Goal: Task Accomplishment & Management: Manage account settings

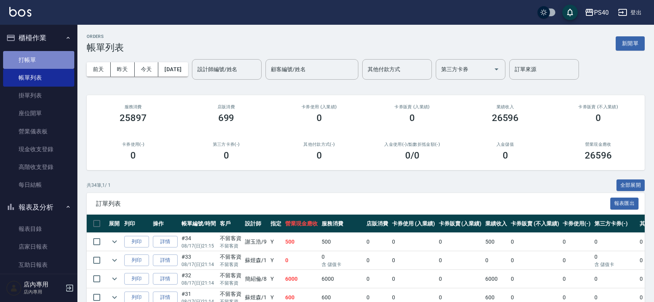
click at [44, 56] on link "打帳單" at bounding box center [38, 60] width 71 height 18
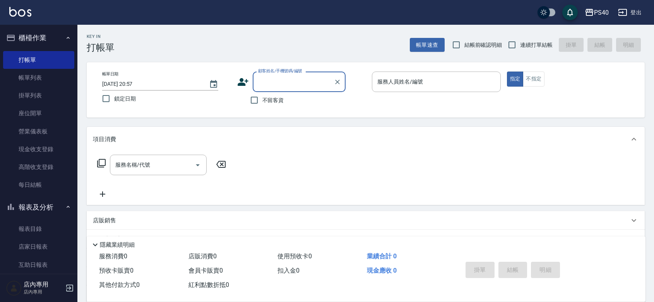
click at [285, 104] on div "不留客資" at bounding box center [291, 100] width 108 height 16
click at [275, 100] on span "不留客資" at bounding box center [273, 100] width 22 height 8
click at [262, 100] on input "不留客資" at bounding box center [254, 100] width 16 height 16
checkbox input "true"
click at [507, 39] on input "連續打單結帳" at bounding box center [512, 45] width 16 height 16
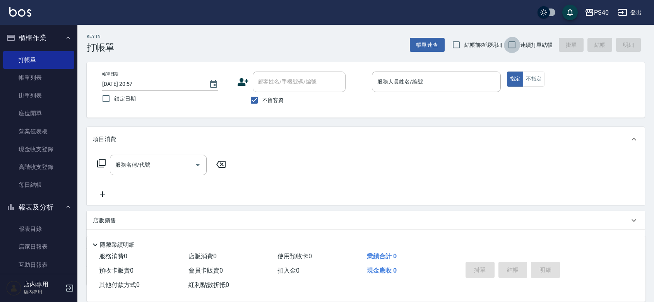
checkbox input "true"
click at [459, 84] on input "服務人員姓名/編號" at bounding box center [436, 82] width 122 height 14
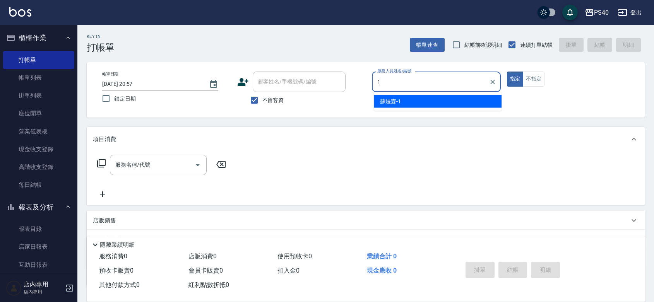
type input "[PERSON_NAME]-1"
type button "true"
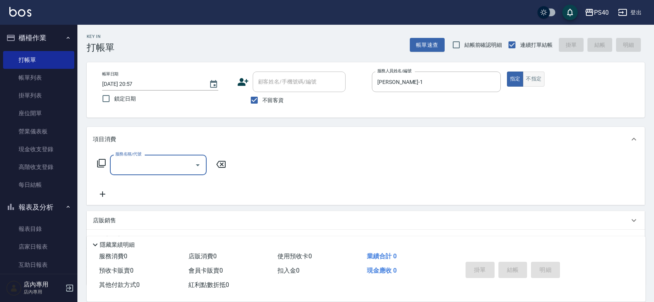
click at [542, 82] on button "不指定" at bounding box center [533, 79] width 22 height 15
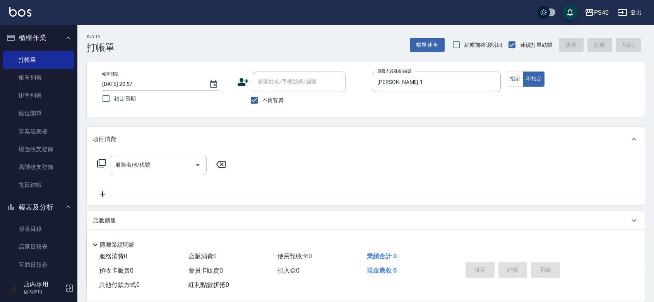
click at [138, 171] on input "服務名稱/代號" at bounding box center [152, 165] width 78 height 14
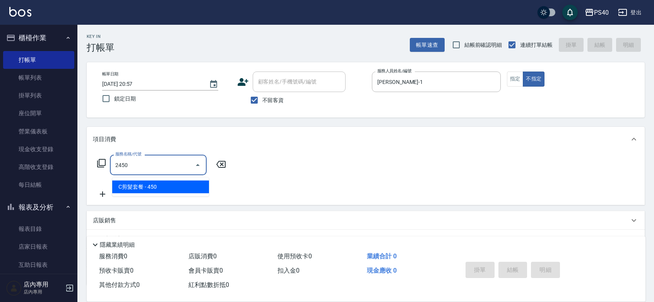
type input "C剪髮套餐(2450)"
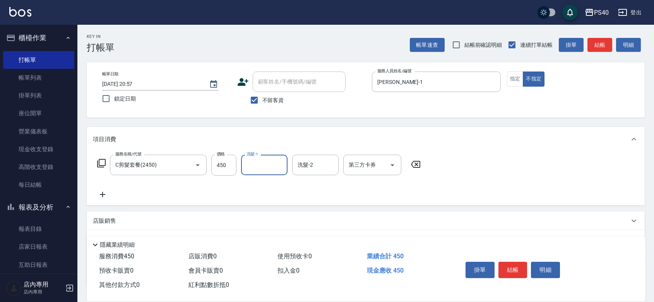
click at [526, 262] on button "結帳" at bounding box center [512, 270] width 29 height 16
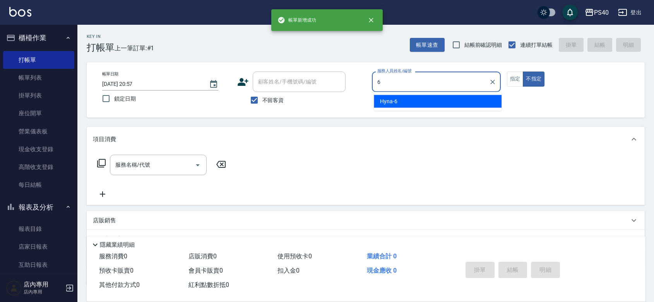
type input "Hyna-6"
type button "false"
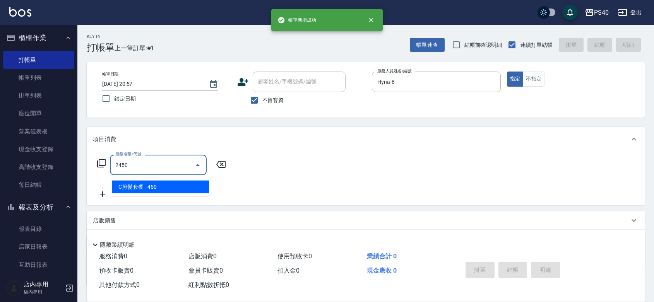
type input "C剪髮套餐(2450)"
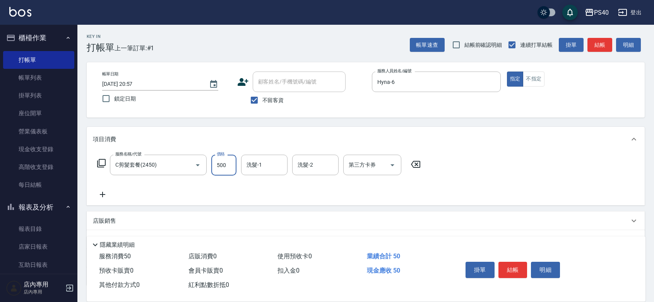
type input "500"
click at [526, 262] on button "結帳" at bounding box center [512, 270] width 29 height 16
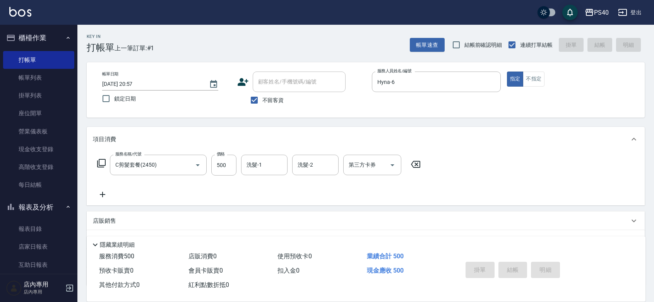
type input "[DATE] 20:58"
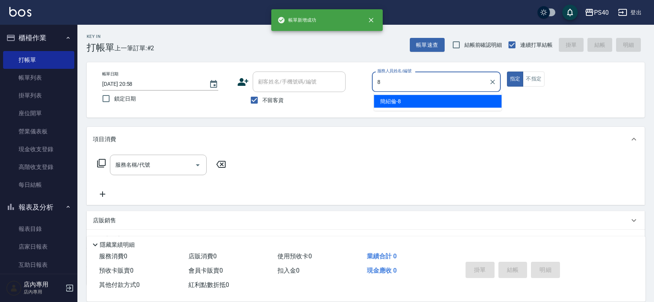
type input "[PERSON_NAME]-8"
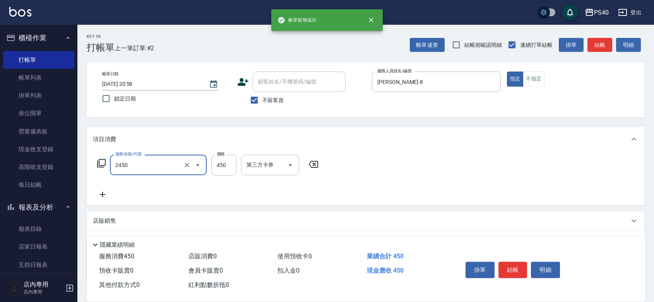
type input "C剪髮套餐(2450)"
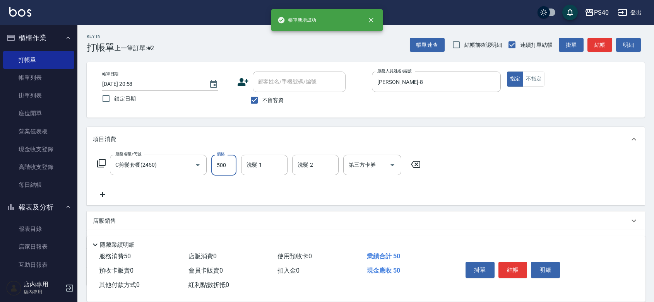
type input "500"
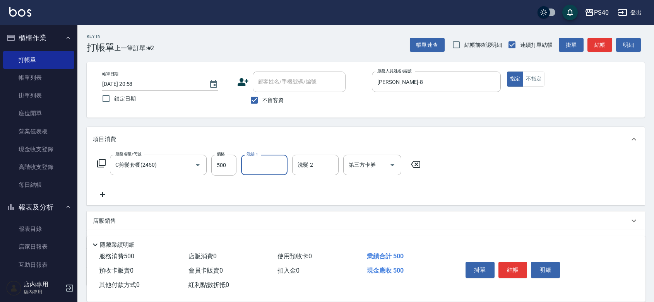
click at [526, 262] on button "結帳" at bounding box center [512, 270] width 29 height 16
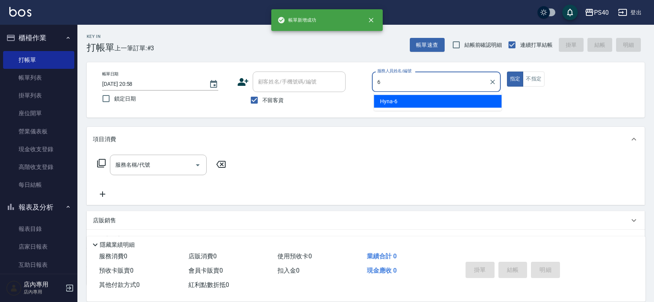
type input "Hyna-6"
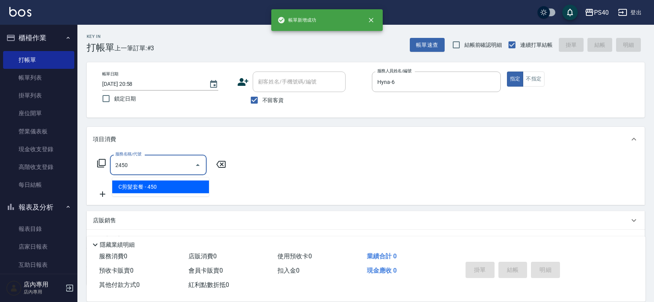
type input "C剪髮套餐(2450)"
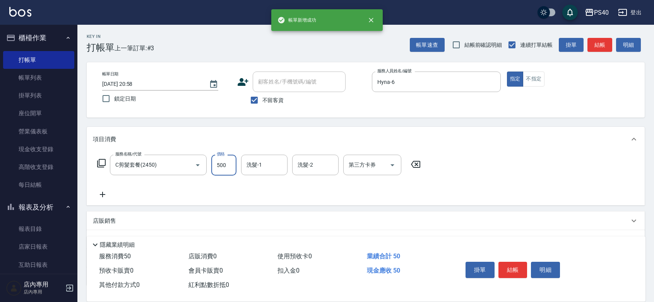
type input "500"
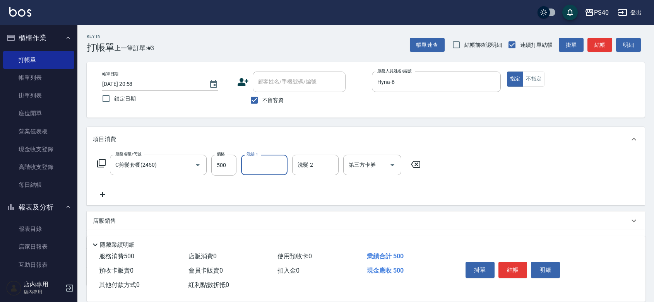
click at [525, 262] on button "結帳" at bounding box center [512, 270] width 29 height 16
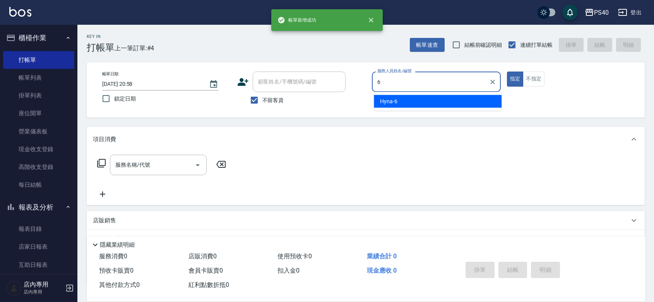
type input "Hyna-6"
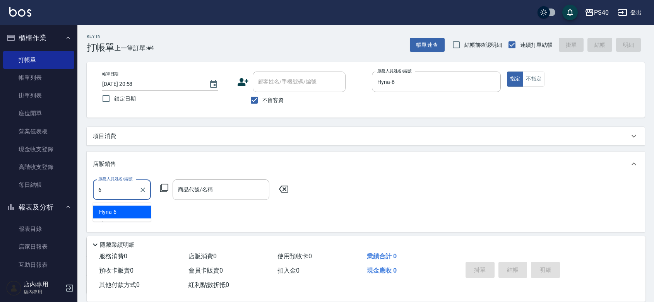
type input "Hyna-6"
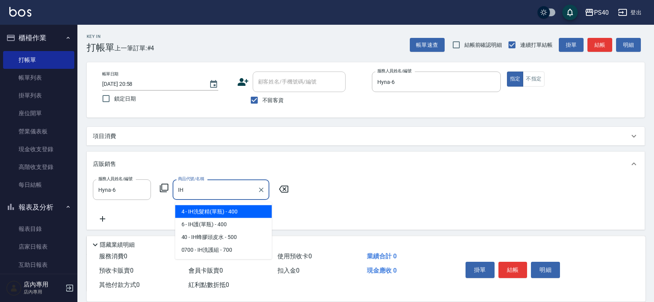
type input "IH洗髮精(單瓶)"
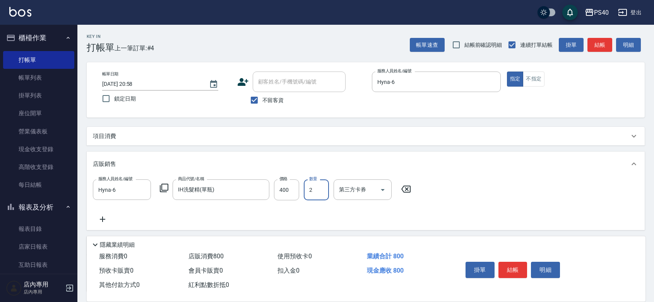
type input "2"
click at [525, 262] on button "結帳" at bounding box center [512, 270] width 29 height 16
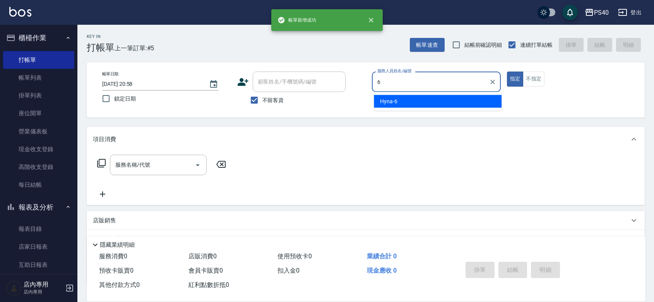
type input "Hyna-6"
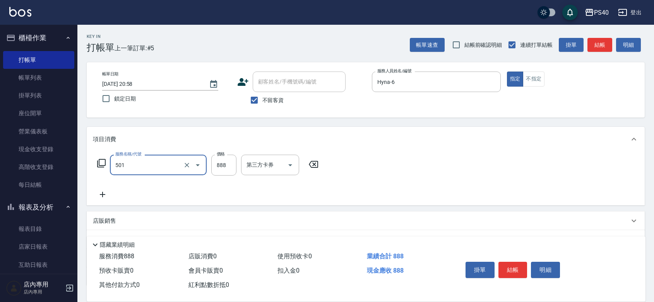
type input "一般染髮(改金額)(501)"
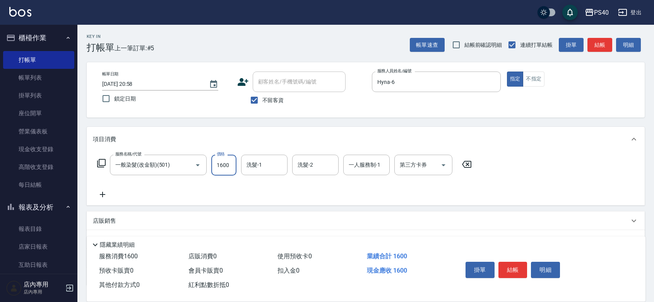
type input "1600"
type input "顏緗穎-27"
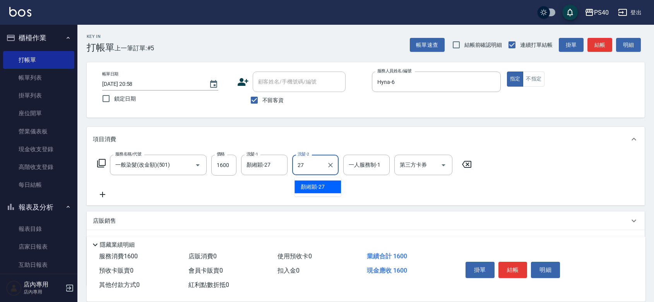
type input "顏緗穎-27"
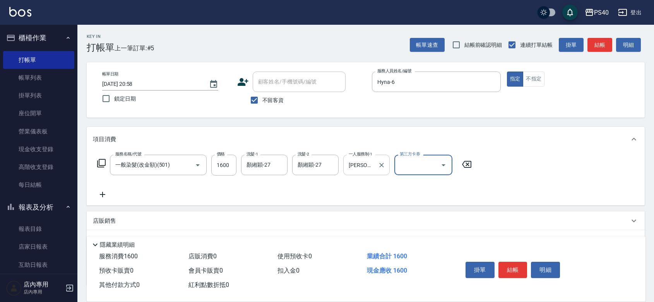
click at [371, 170] on input "[PERSON_NAME]-2" at bounding box center [361, 165] width 28 height 14
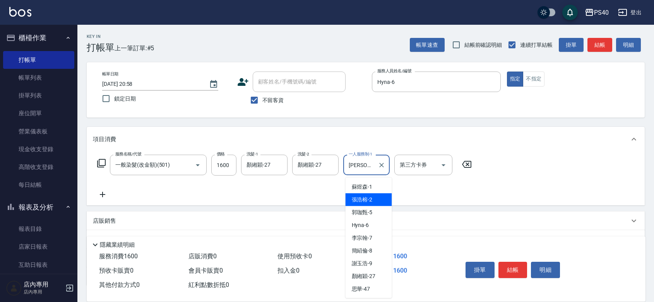
click at [371, 170] on input "[PERSON_NAME]-2" at bounding box center [361, 165] width 28 height 14
click at [370, 170] on input "[PERSON_NAME]-2" at bounding box center [361, 165] width 28 height 14
type input "Hyna-6"
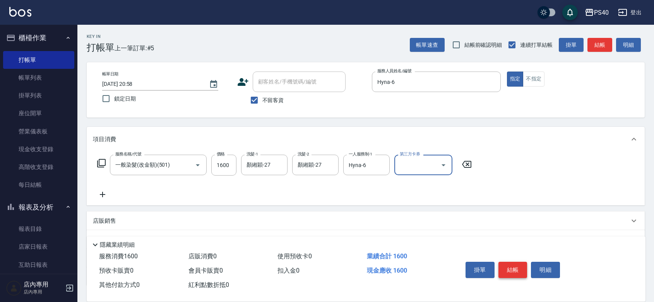
click at [522, 265] on button "結帳" at bounding box center [512, 270] width 29 height 16
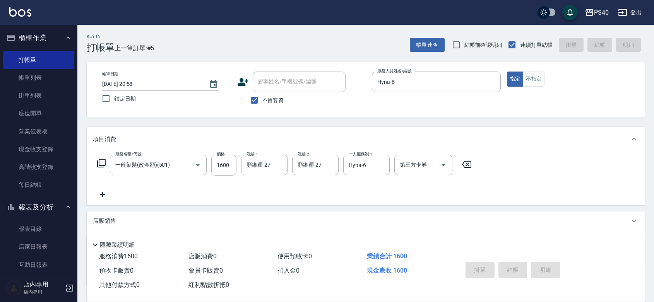
type input "[DATE] 20:59"
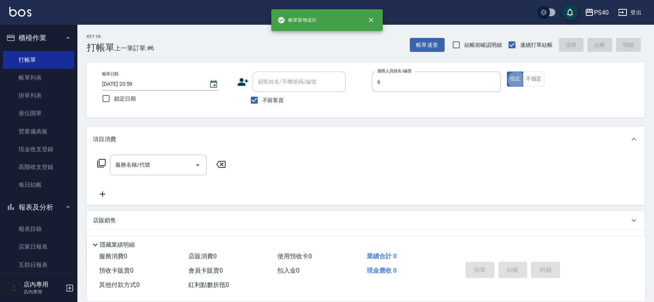
type input "Hyna-6"
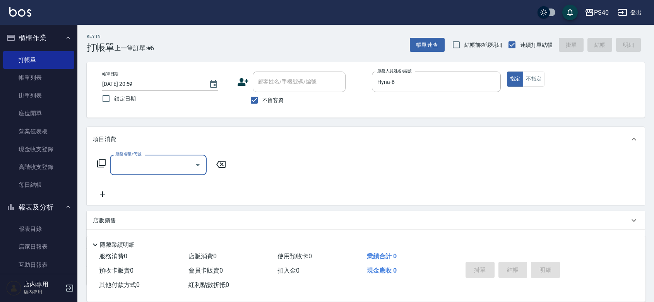
type input "5"
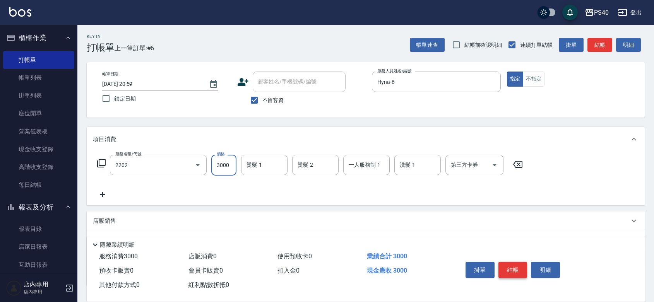
type input "燙髮B餐(短髮)(2202)"
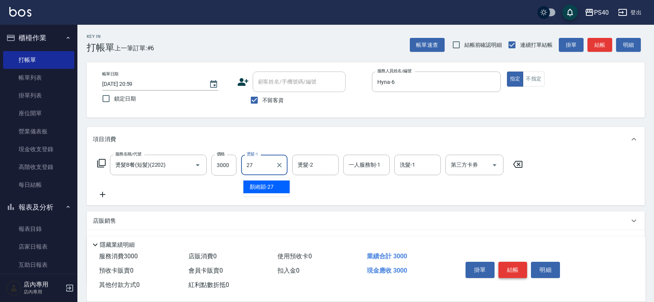
type input "顏緗穎-27"
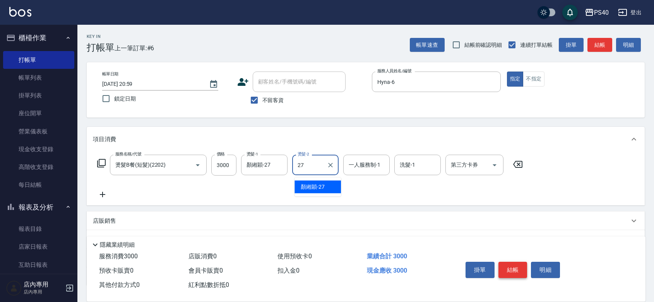
type input "顏緗穎-27"
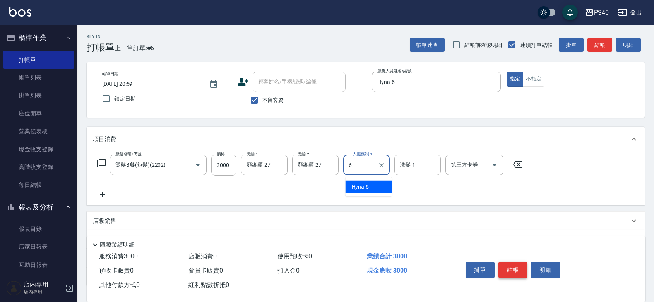
type input "Hyna-6"
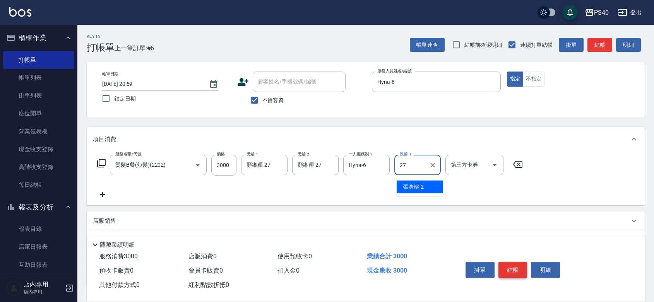
type input "顏緗穎-27"
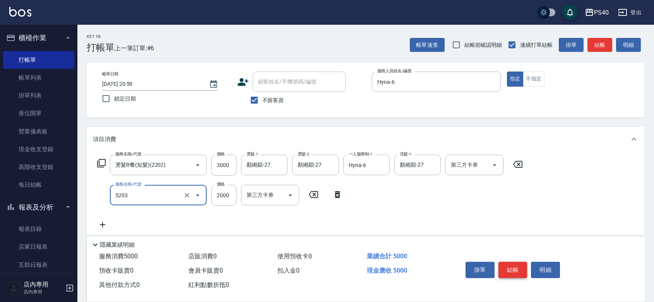
type input "染髮C餐(短髮)(5203)"
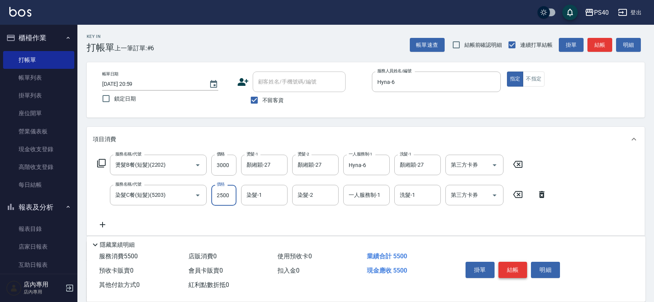
type input "2500"
click at [522, 265] on button "結帳" at bounding box center [512, 270] width 29 height 16
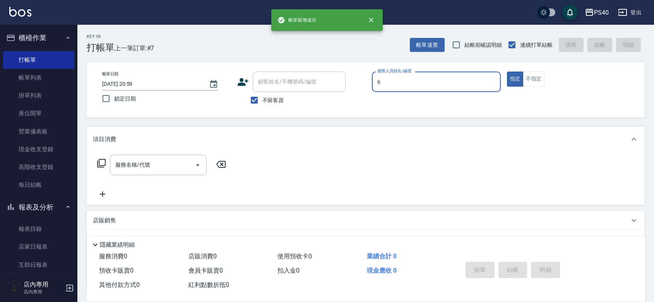
type input "Hyna-6"
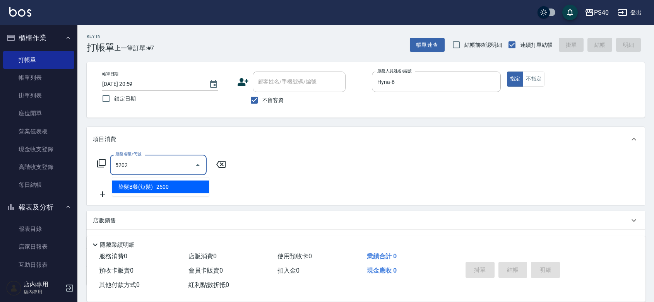
type input "染髮B餐(短髮)(5202)"
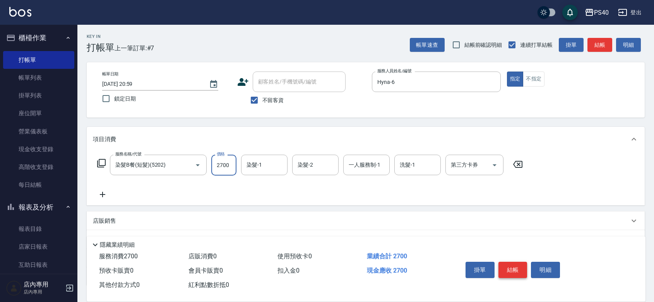
type input "2700"
type input "顏緗穎-27"
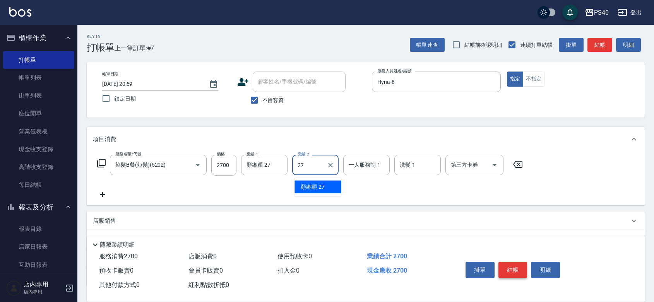
type input "顏緗穎-27"
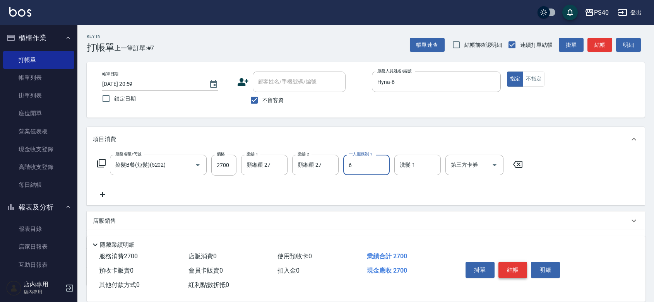
type input "Hyna-6"
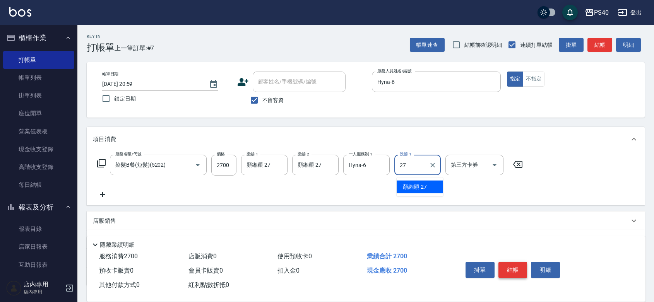
type input "顏緗穎-27"
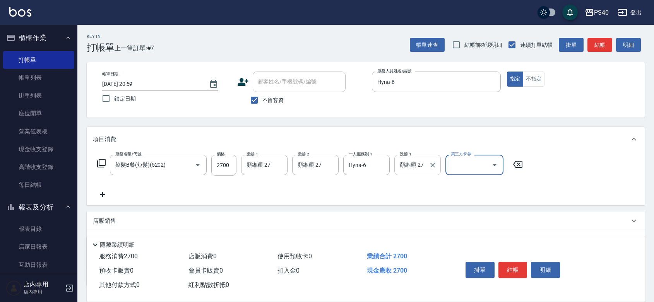
click at [425, 171] on input "顏緗穎-27" at bounding box center [412, 165] width 28 height 14
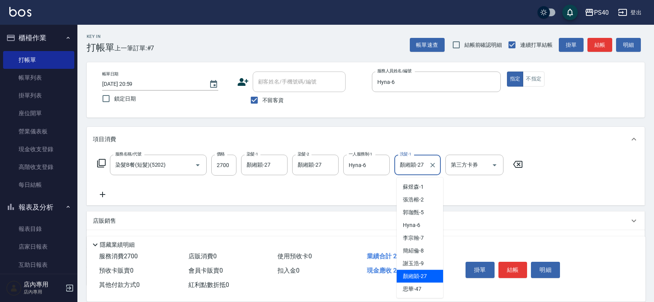
click at [425, 171] on input "顏緗穎-27" at bounding box center [412, 165] width 28 height 14
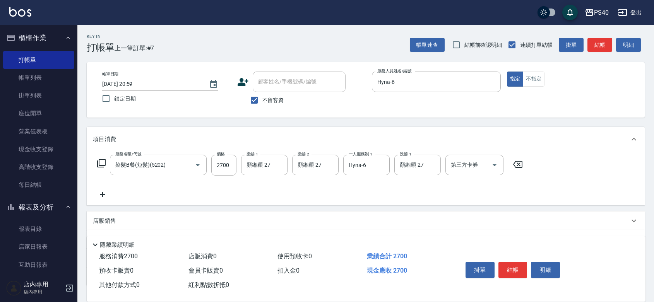
click at [449, 137] on div "項目消費" at bounding box center [361, 139] width 536 height 8
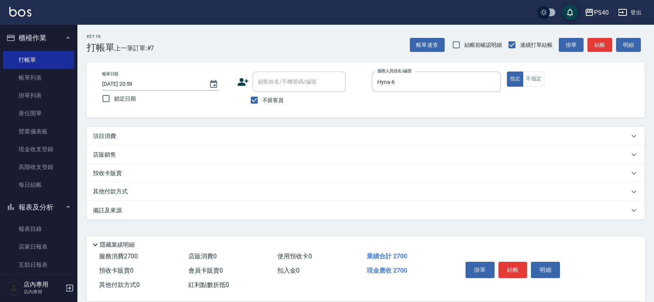
click at [566, 140] on div "項目消費" at bounding box center [361, 136] width 536 height 8
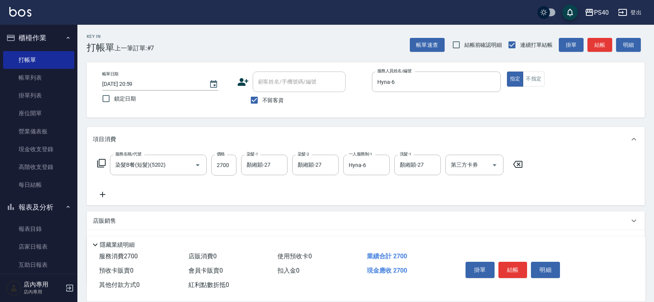
click at [101, 198] on icon at bounding box center [102, 194] width 19 height 9
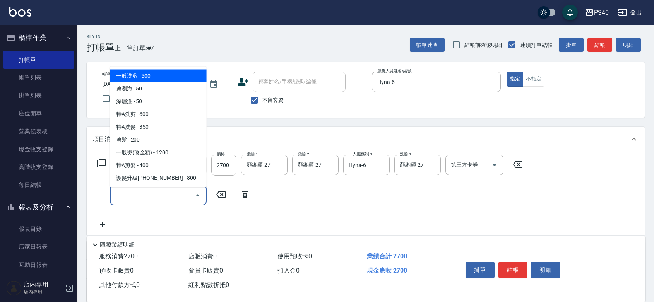
click at [148, 200] on input "服務名稱/代號" at bounding box center [152, 195] width 78 height 14
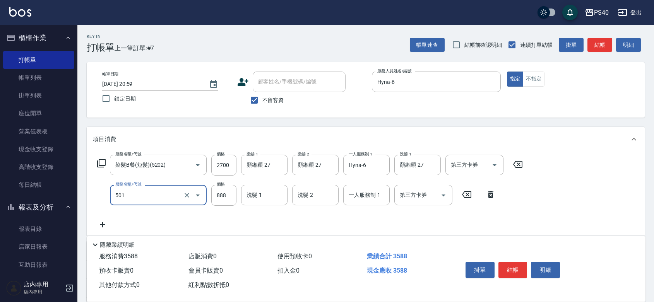
type input "一般染髮(改金額)(501)"
type input "2000"
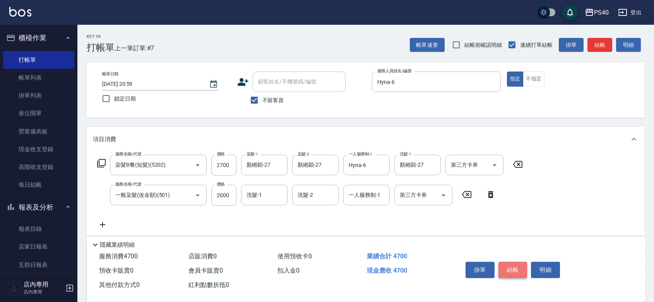
click at [512, 262] on button "結帳" at bounding box center [512, 270] width 29 height 16
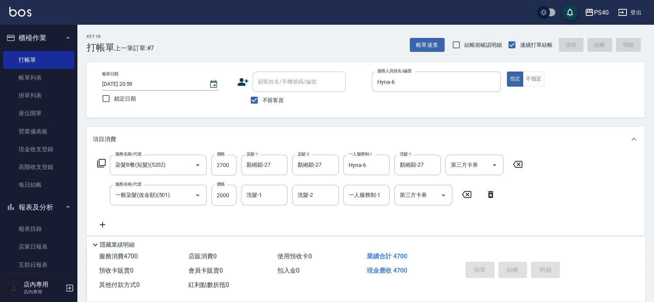
type input "[DATE] 21:00"
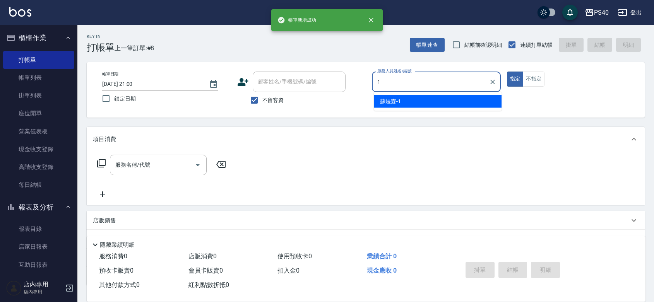
type input "[PERSON_NAME]-1"
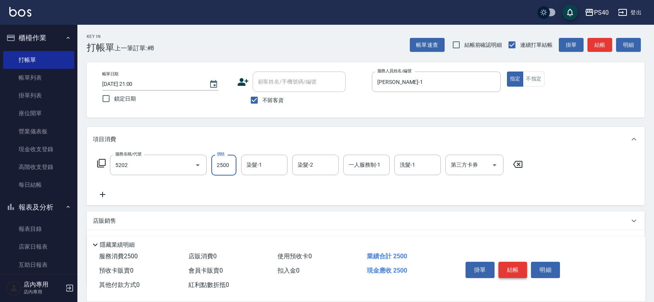
type input "染髮B餐(短髮)(5202)"
type input "2600"
click at [512, 262] on button "結帳" at bounding box center [512, 270] width 29 height 16
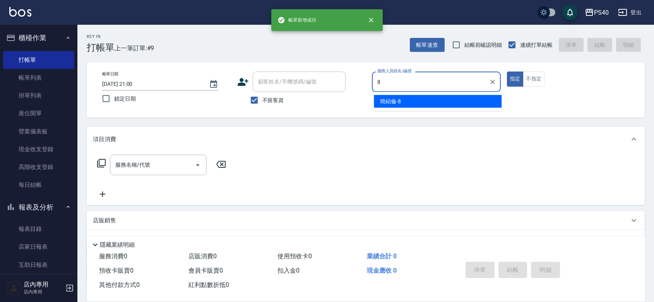
type input "[PERSON_NAME]-8"
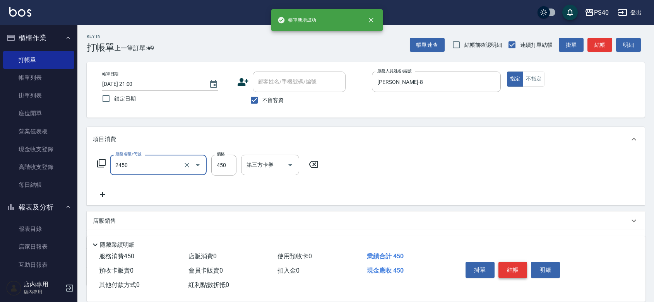
type input "C剪髮套餐(2450)"
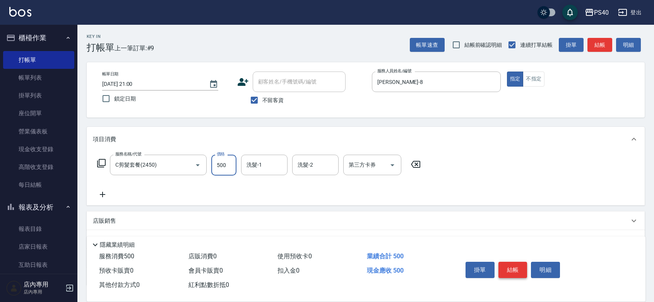
type input "500"
click at [512, 262] on button "結帳" at bounding box center [512, 270] width 29 height 16
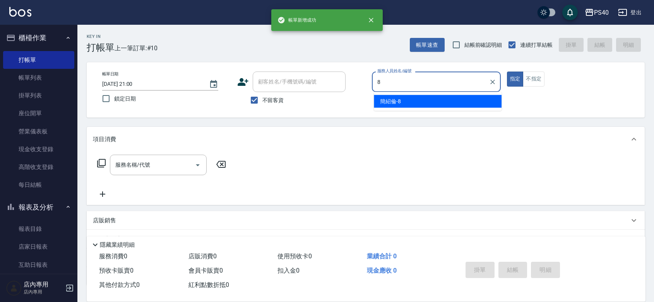
type input "[PERSON_NAME]-8"
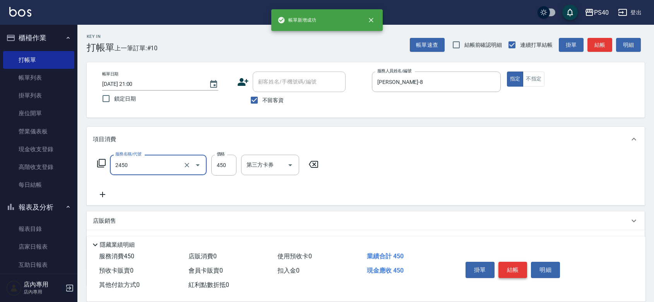
type input "C剪髮套餐(2450)"
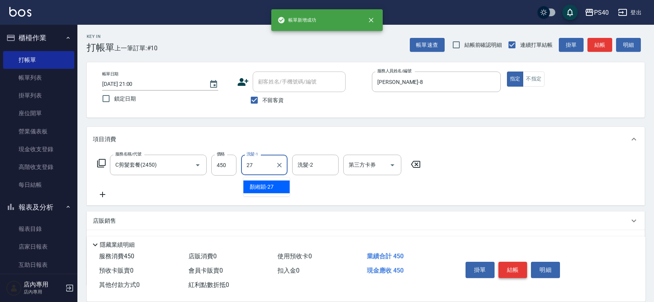
type input "顏緗穎-27"
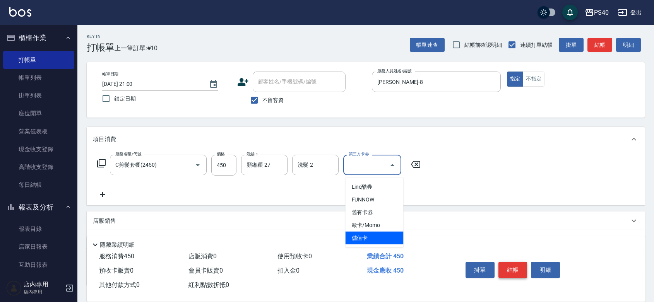
type input "儲值卡"
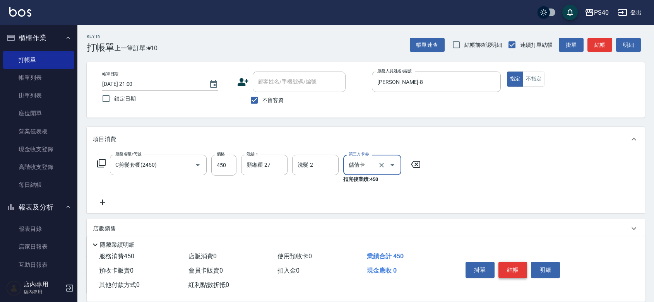
click at [512, 262] on button "結帳" at bounding box center [512, 270] width 29 height 16
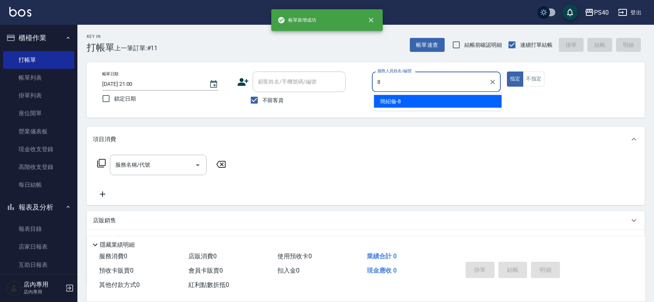
type input "[PERSON_NAME]-8"
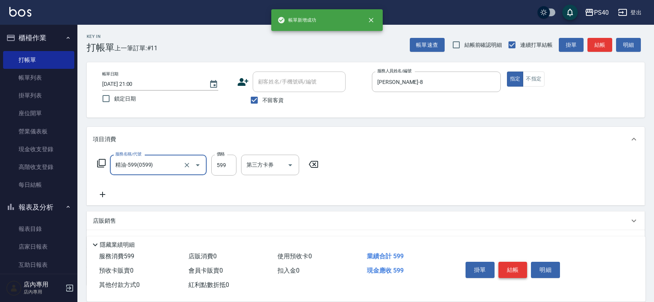
type input "精油-599(0599)"
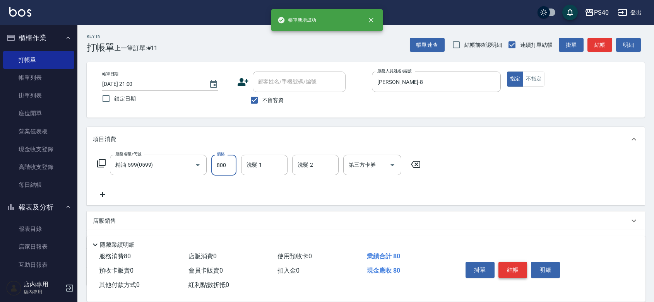
type input "800"
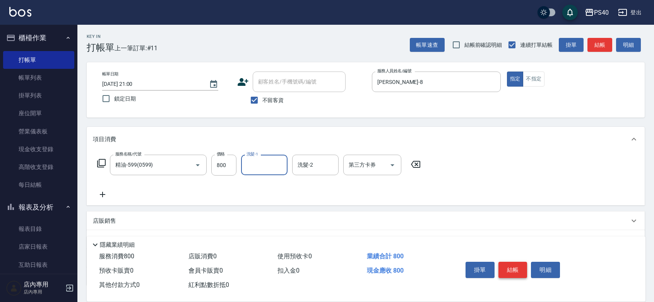
click at [512, 262] on button "結帳" at bounding box center [512, 270] width 29 height 16
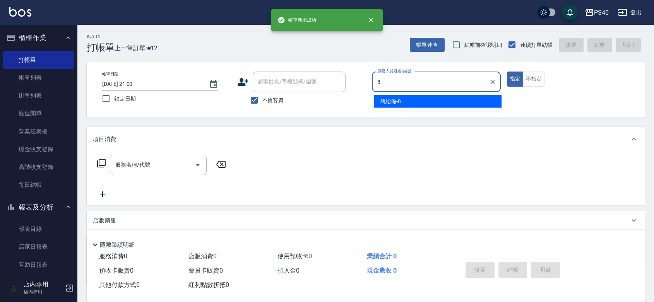
type input "[PERSON_NAME]-8"
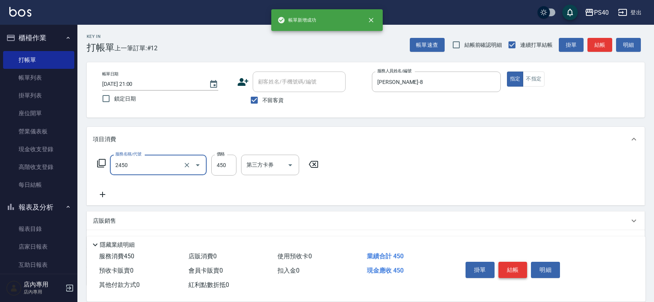
type input "C剪髮套餐(2450)"
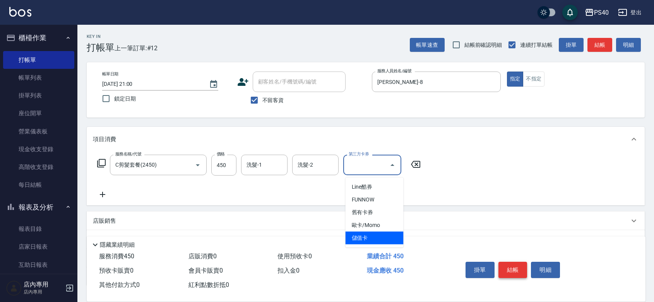
type input "儲值卡"
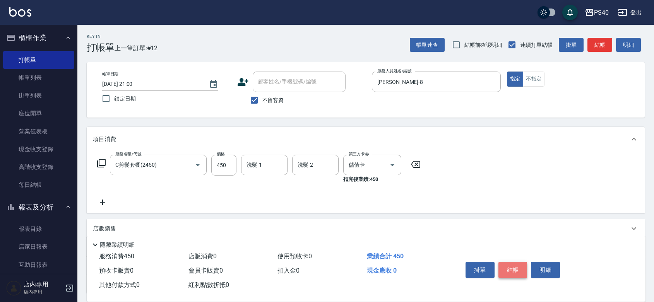
click at [512, 262] on button "結帳" at bounding box center [512, 270] width 29 height 16
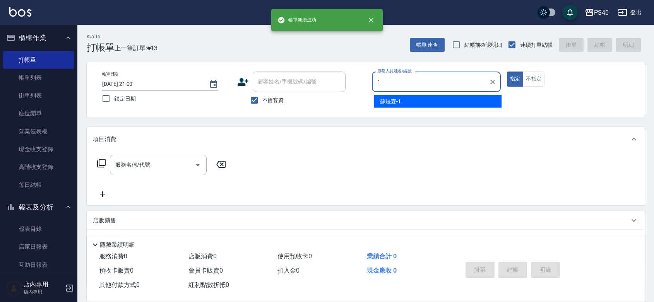
type input "[PERSON_NAME]-1"
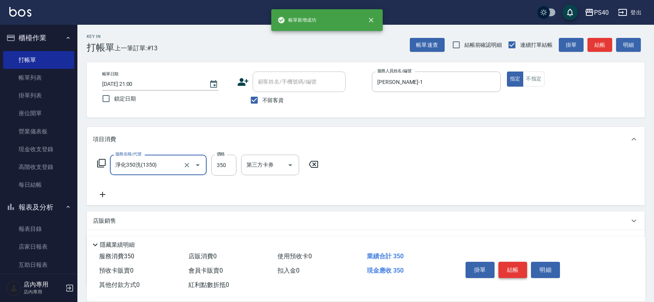
type input "淨化350洗(1350)"
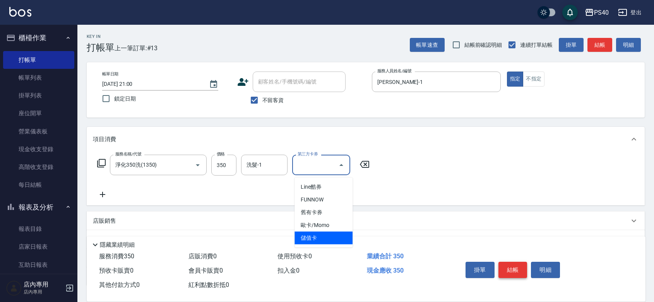
type input "儲值卡"
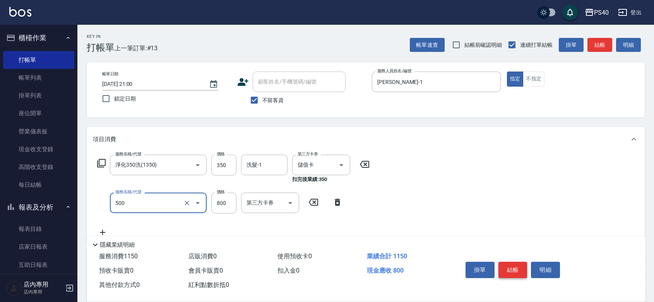
type input "+ovc3號或天使眼淚(500)"
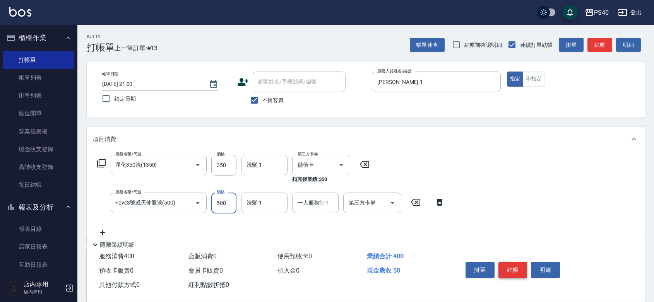
type input "500"
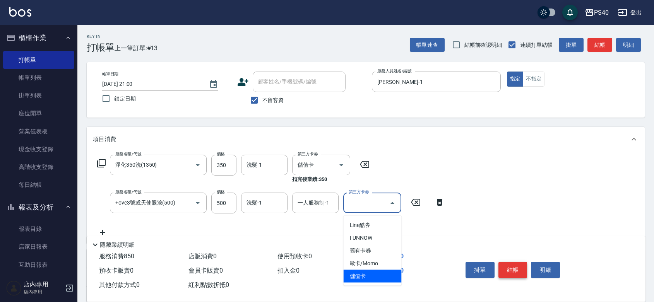
type input "儲值卡"
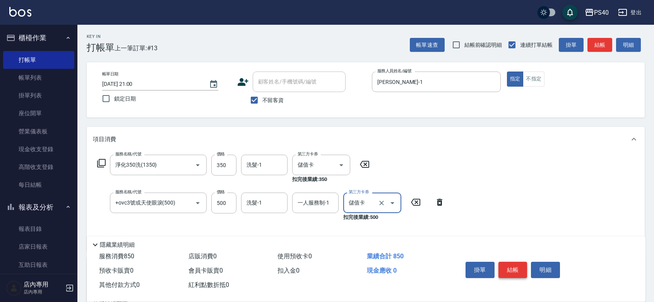
click at [512, 262] on button "結帳" at bounding box center [512, 270] width 29 height 16
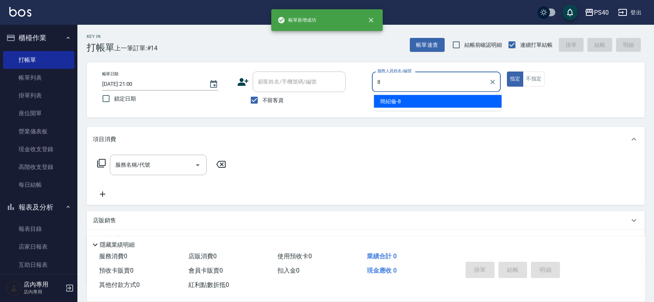
type input "[PERSON_NAME]-8"
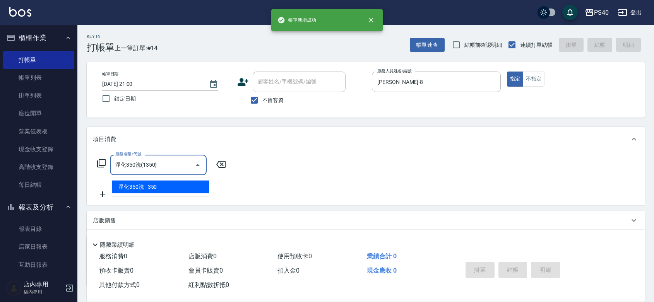
type input "淨化350洗(1350)"
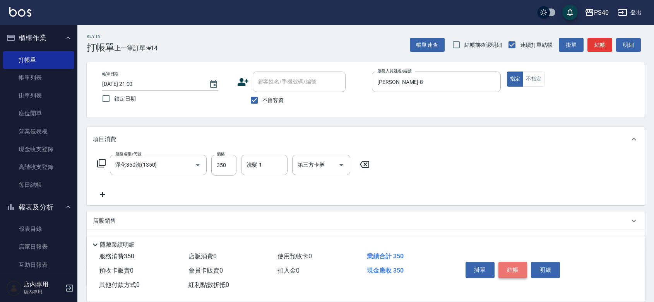
click at [512, 262] on button "結帳" at bounding box center [512, 270] width 29 height 16
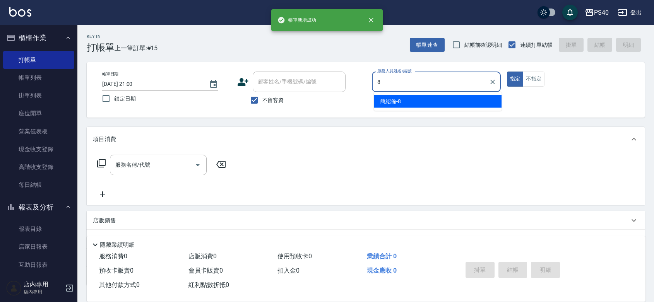
type input "[PERSON_NAME]-8"
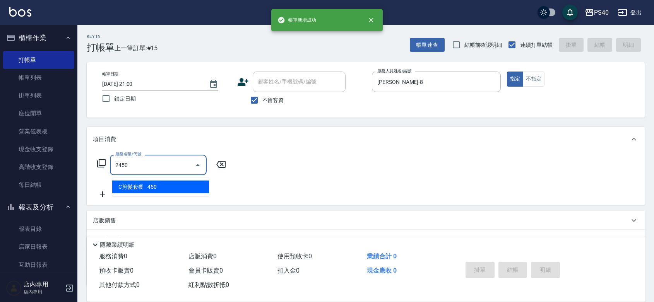
type input "C剪髮套餐(2450)"
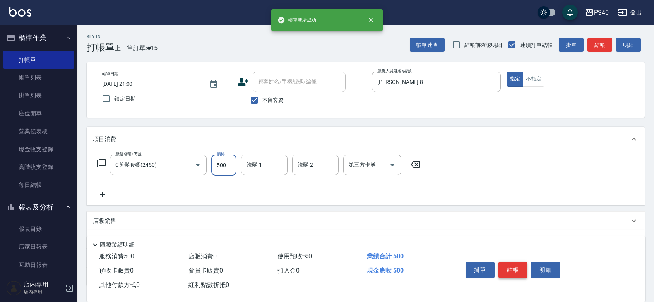
type input "500"
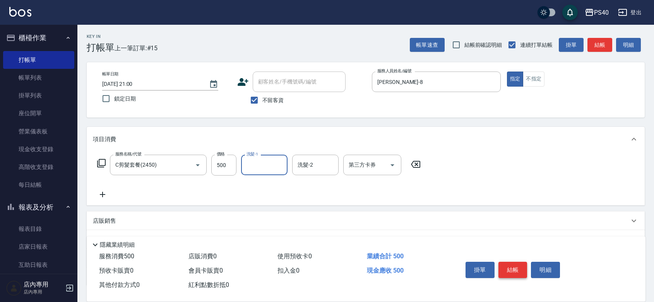
click at [512, 262] on button "結帳" at bounding box center [512, 270] width 29 height 16
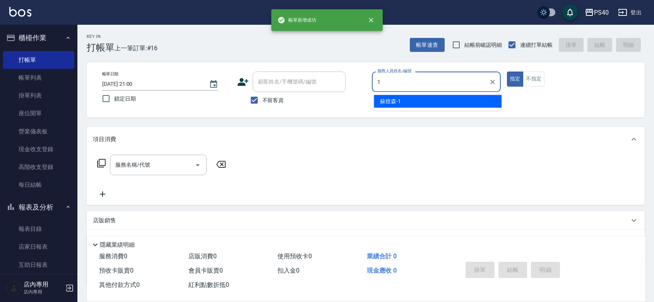
type input "[PERSON_NAME]-1"
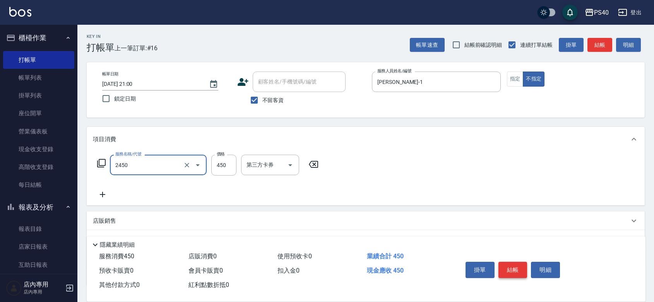
type input "C剪髮套餐(2450)"
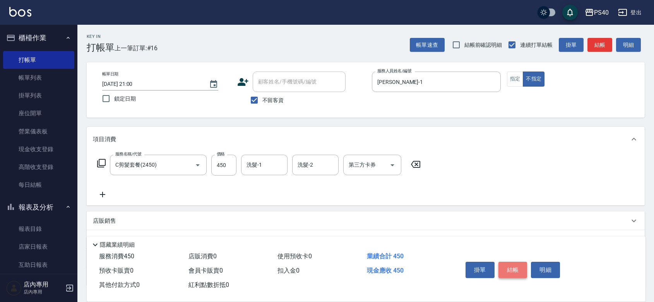
click at [512, 262] on button "結帳" at bounding box center [512, 270] width 29 height 16
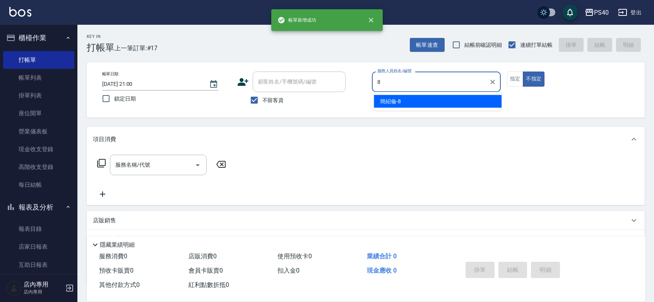
type input "[PERSON_NAME]-8"
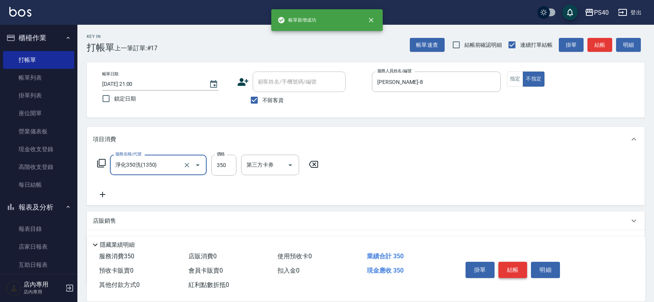
type input "淨化350洗(1350)"
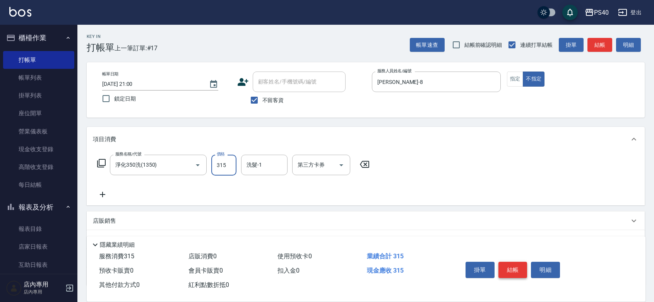
type input "315"
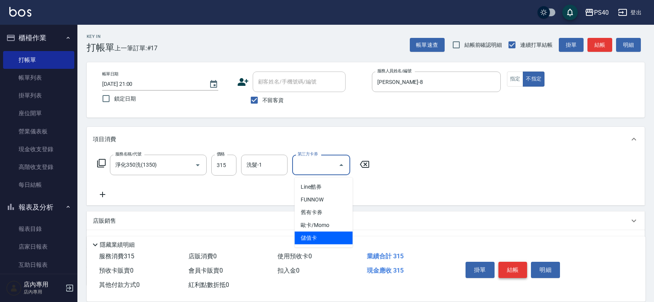
type input "儲值卡"
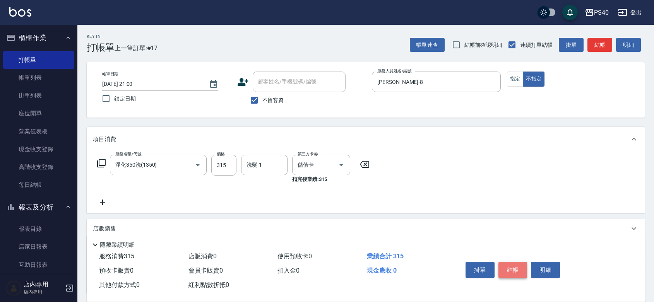
click at [512, 262] on button "結帳" at bounding box center [512, 270] width 29 height 16
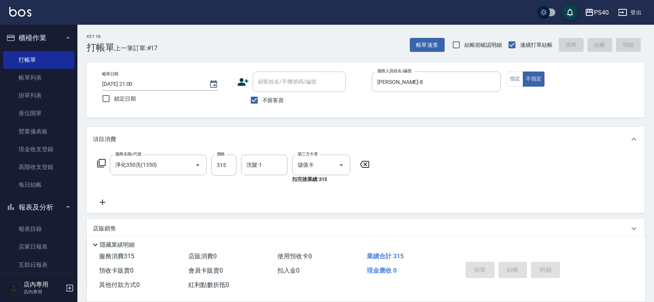
type input "[DATE] 21:01"
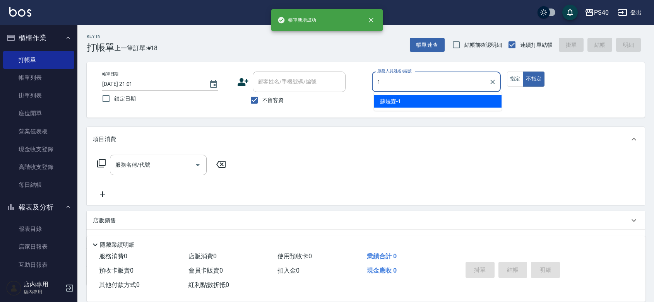
type input "[PERSON_NAME]-1"
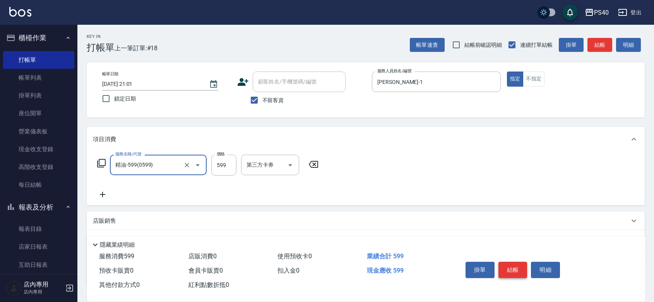
type input "精油-599(0599)"
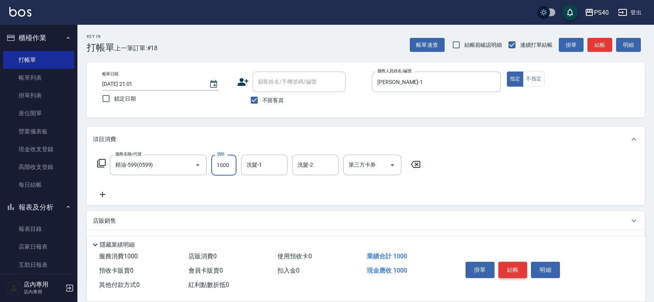
type input "1000"
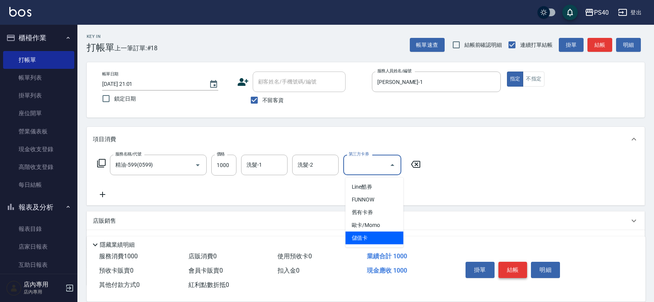
type input "儲值卡"
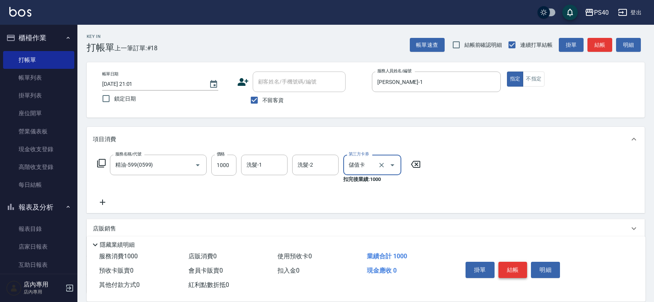
click at [512, 262] on button "結帳" at bounding box center [512, 270] width 29 height 16
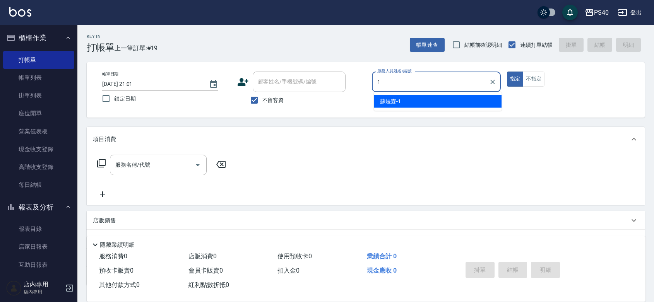
type input "[PERSON_NAME]-1"
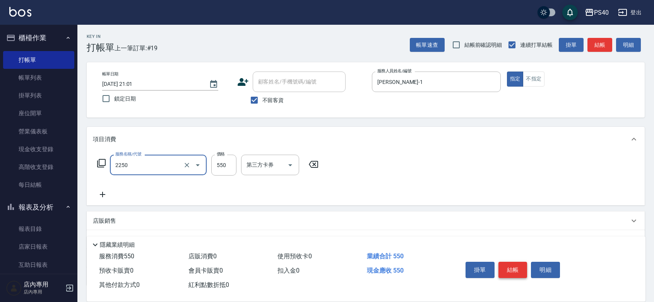
type input "B剪髮套餐(2250)"
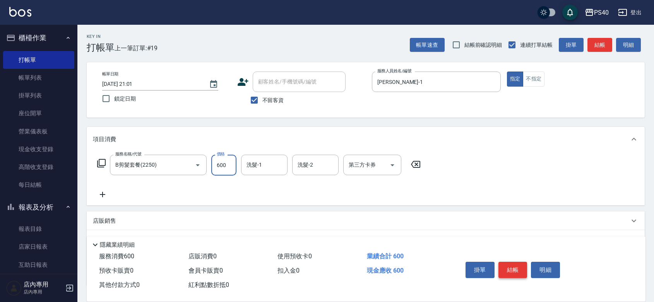
type input "600"
click at [512, 262] on button "結帳" at bounding box center [512, 270] width 29 height 16
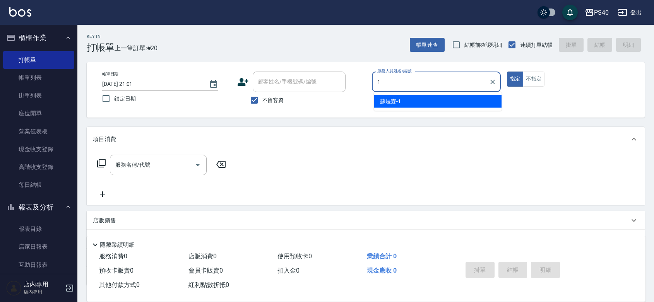
type input "[PERSON_NAME]-1"
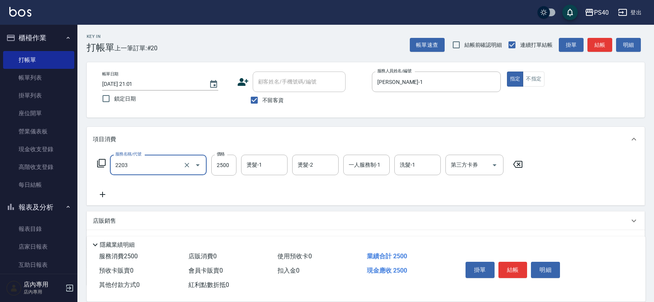
type input "燙髮C餐(短髮)(2203)"
type input "2000"
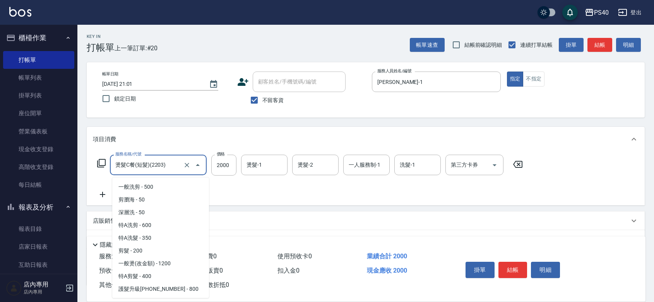
click at [172, 169] on input "燙髮C餐(短髮)(2203)" at bounding box center [147, 165] width 68 height 14
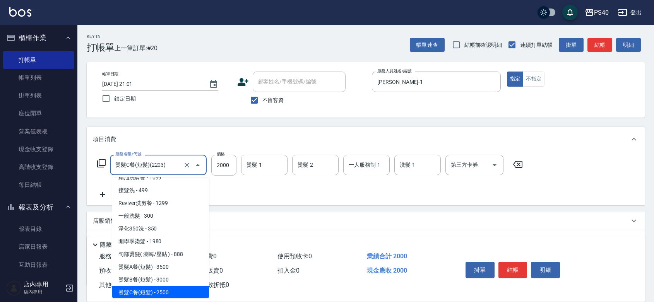
click at [172, 169] on input "燙髮C餐(短髮)(2203)" at bounding box center [147, 165] width 68 height 14
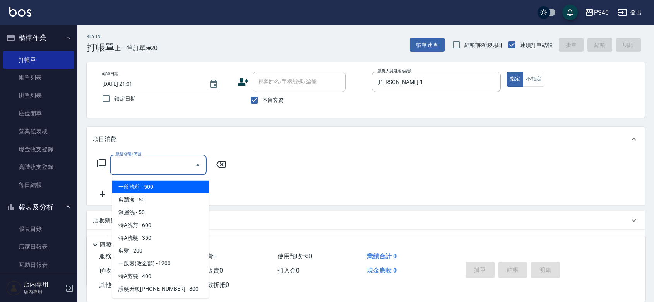
type input "0"
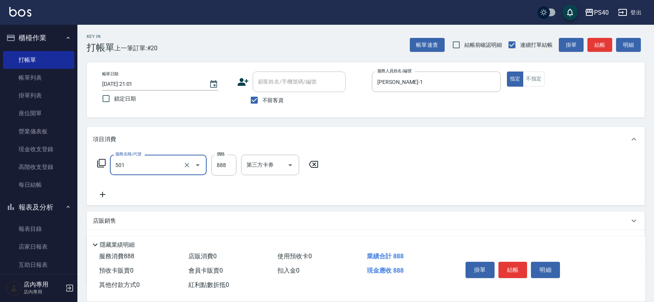
type input "一般染髮(改金額)(501)"
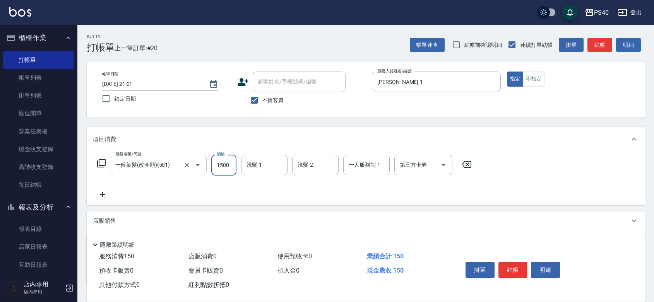
type input "1500"
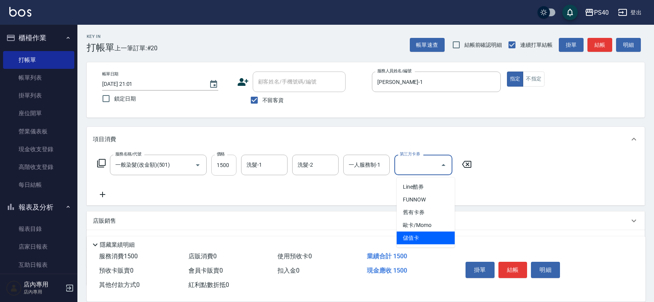
type input "儲值卡"
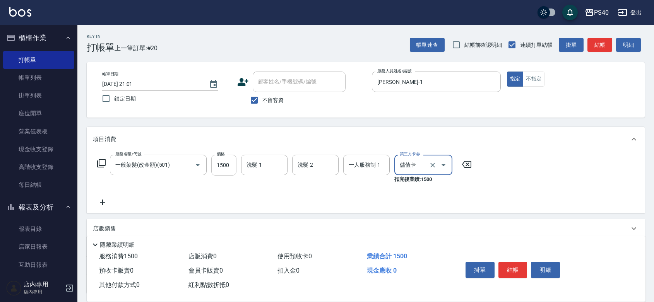
click at [229, 169] on input "1500" at bounding box center [223, 165] width 25 height 21
type input "1000"
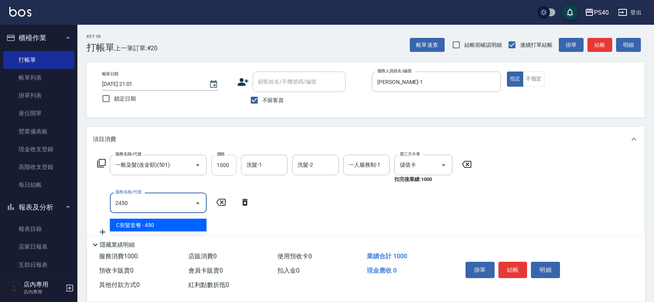
type input "C剪髮套餐(2450)"
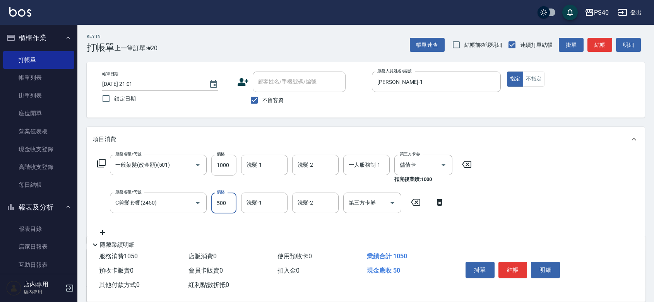
type input "500"
click at [524, 262] on button "結帳" at bounding box center [512, 270] width 29 height 16
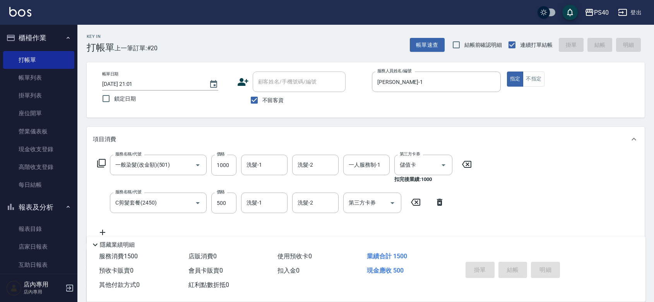
type input "[DATE] 21:04"
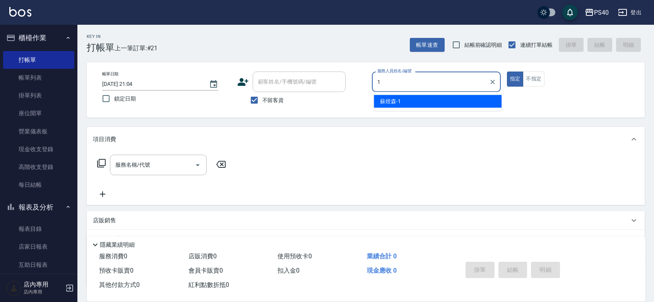
type input "[PERSON_NAME]-1"
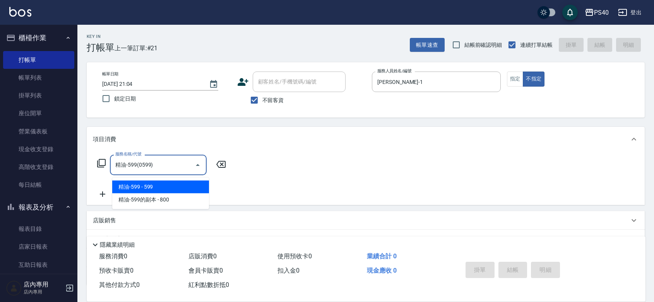
type input "精油-599(0599)"
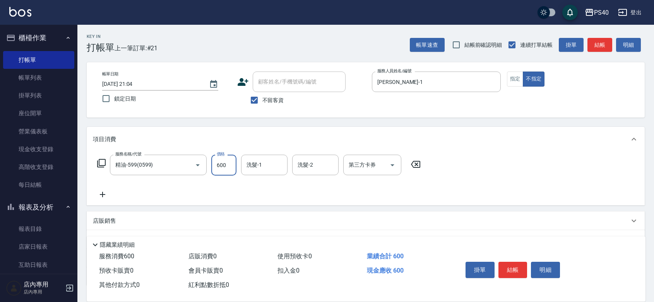
type input "600"
type input "顏緗穎-27"
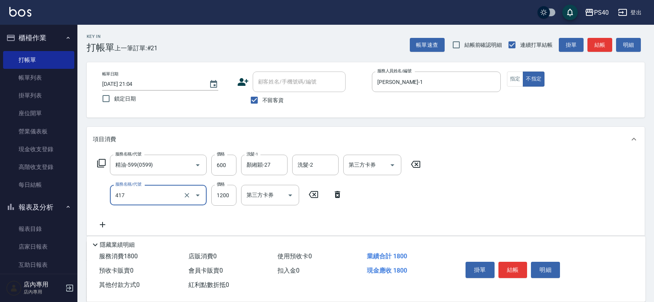
type input "哥德式(417)"
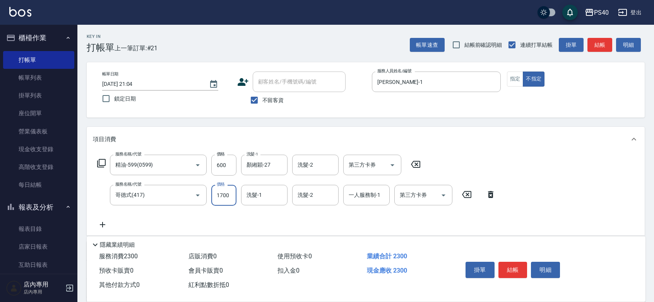
type input "1700"
type input "顏緗穎-27"
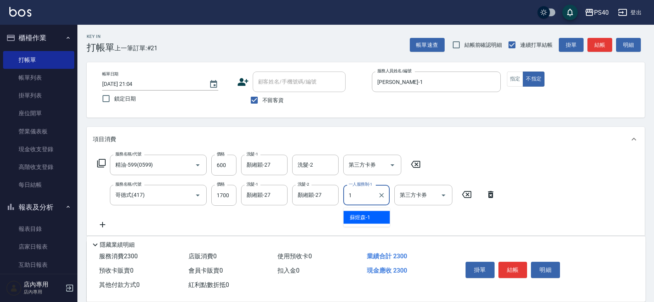
type input "[PERSON_NAME]-1"
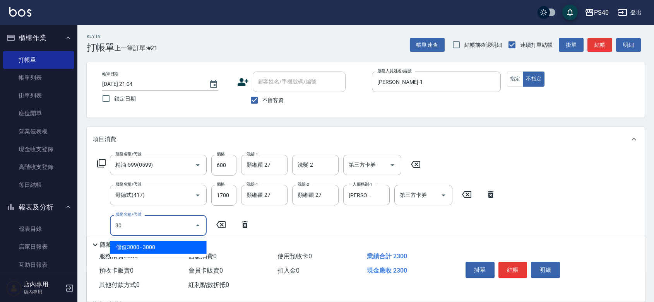
type input "300"
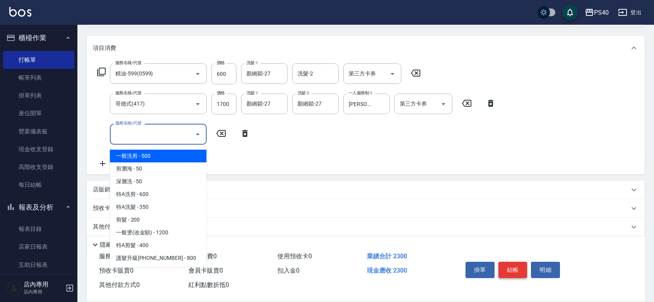
scroll to position [113, 0]
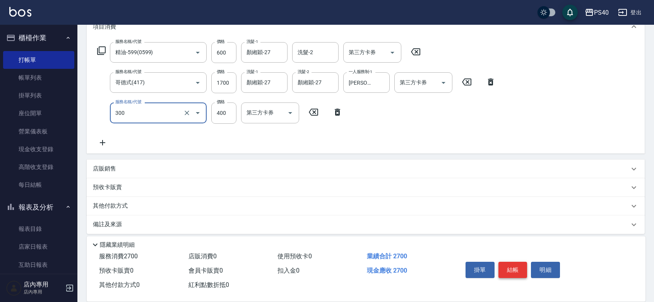
type input "特A剪髮(300)"
type input "350"
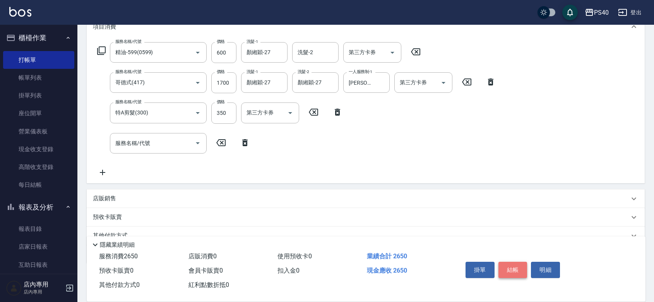
click at [513, 262] on button "結帳" at bounding box center [512, 270] width 29 height 16
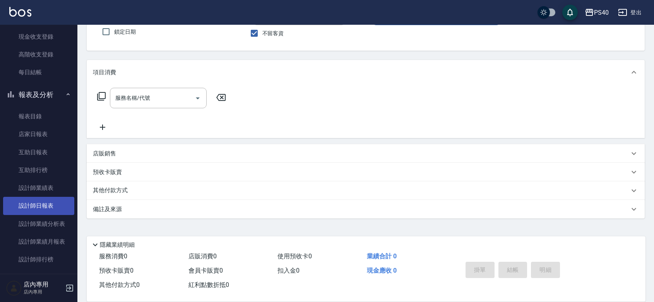
click at [46, 207] on link "設計師日報表" at bounding box center [38, 206] width 71 height 18
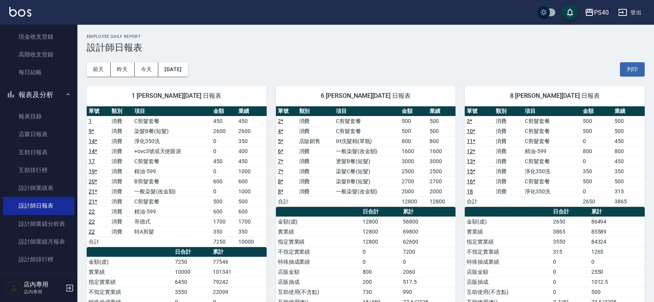
click at [196, 103] on div "1 [PERSON_NAME][DATE] 日報表" at bounding box center [177, 96] width 180 height 20
drag, startPoint x: 256, startPoint y: 229, endPoint x: 227, endPoint y: 214, distance: 32.4
click at [227, 214] on tbody "1 消費 C剪髮套餐 450 450 9 * 消費 染髮B餐(短髮) 2600 2600 14 * 消費 淨化350洗 0 350 14 * 消費 +ovc3…" at bounding box center [177, 181] width 180 height 131
click at [227, 214] on td "600" at bounding box center [223, 212] width 25 height 10
click at [623, 162] on td "450" at bounding box center [628, 161] width 32 height 10
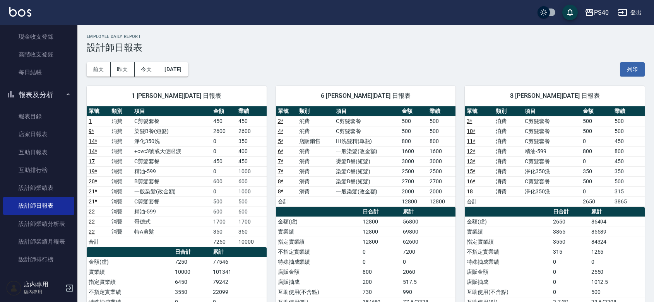
click at [623, 161] on td "450" at bounding box center [628, 161] width 32 height 10
click at [469, 192] on link "18" at bounding box center [469, 191] width 6 height 6
click at [45, 157] on link "互助日報表" at bounding box center [38, 152] width 71 height 18
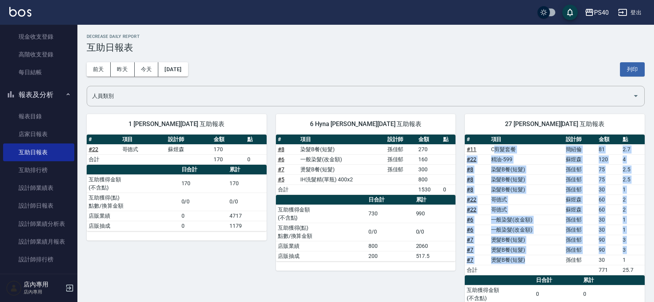
drag, startPoint x: 534, startPoint y: 261, endPoint x: 492, endPoint y: 149, distance: 119.2
click at [492, 149] on tbody "# 11 C剪髮套餐 [PERSON_NAME] 81 2.7 # 22 精油-599 [PERSON_NAME]120 4 # 8 染髮B餐(短髮) [PE…" at bounding box center [554, 209] width 180 height 131
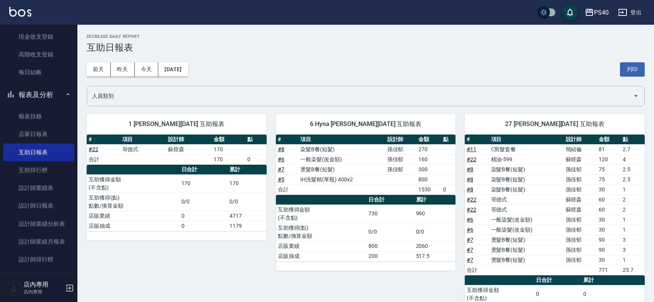
click at [485, 55] on div "[DATE] [DATE] [DATE] [DATE] 列印" at bounding box center [366, 69] width 558 height 33
drag, startPoint x: 490, startPoint y: 148, endPoint x: 528, endPoint y: 151, distance: 38.4
click at [528, 151] on td "C剪髮套餐" at bounding box center [526, 149] width 75 height 10
drag, startPoint x: 493, startPoint y: 159, endPoint x: 521, endPoint y: 164, distance: 28.3
click at [521, 164] on td "精油-599" at bounding box center [526, 159] width 75 height 10
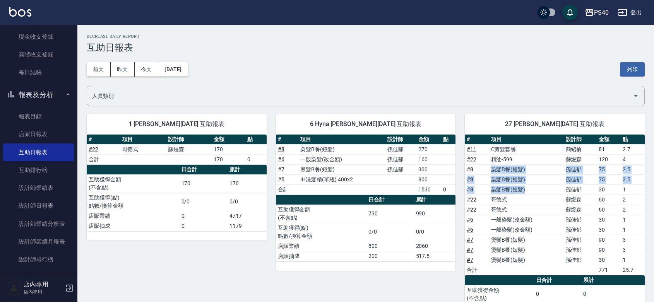
drag, startPoint x: 487, startPoint y: 166, endPoint x: 523, endPoint y: 191, distance: 43.4
click at [523, 191] on tbody "# 11 C剪髮套餐 [PERSON_NAME] 81 2.7 # 22 精油-599 [PERSON_NAME]120 4 # 8 染髮B餐(短髮) [PE…" at bounding box center [554, 209] width 180 height 131
click at [505, 201] on td "哥德式" at bounding box center [526, 200] width 75 height 10
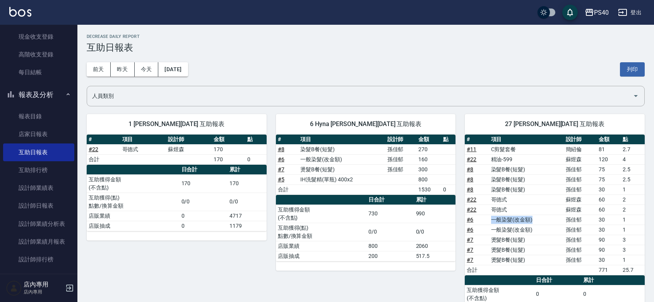
drag, startPoint x: 490, startPoint y: 223, endPoint x: 532, endPoint y: 223, distance: 41.4
click at [532, 223] on td "一般染髮(改金額)" at bounding box center [526, 220] width 75 height 10
drag, startPoint x: 499, startPoint y: 243, endPoint x: 507, endPoint y: 250, distance: 10.4
click at [515, 243] on td "燙髮B餐(短髮)" at bounding box center [526, 240] width 75 height 10
click at [486, 63] on div "[DATE] [DATE] [DATE] [DATE] 列印" at bounding box center [366, 69] width 558 height 33
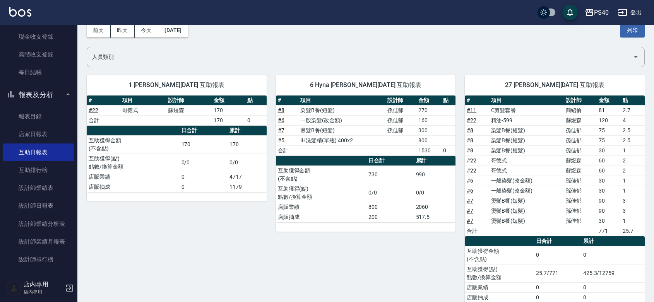
scroll to position [60, 0]
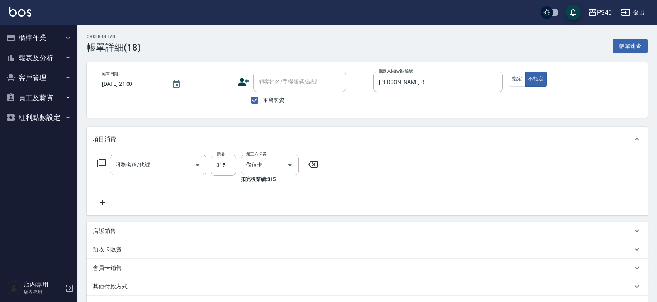
type input "[DATE] 21:00"
checkbox input "true"
type input "[PERSON_NAME]-8"
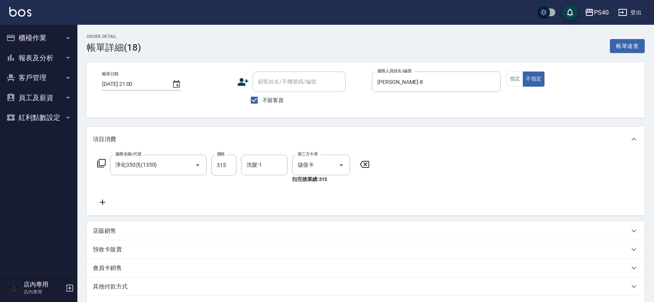
type input "淨化350洗(1350)"
click at [516, 82] on button "指定" at bounding box center [515, 79] width 17 height 15
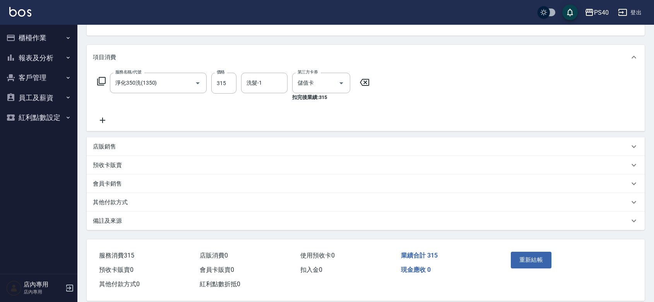
scroll to position [105, 0]
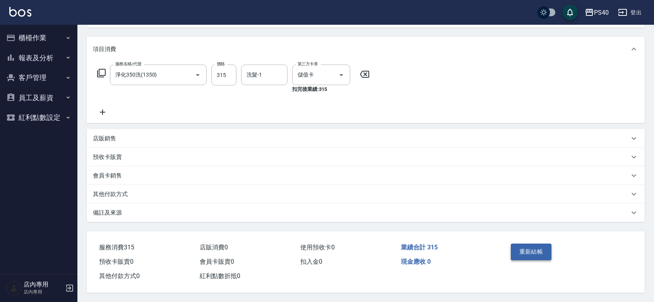
click at [538, 248] on button "重新結帳" at bounding box center [531, 252] width 41 height 16
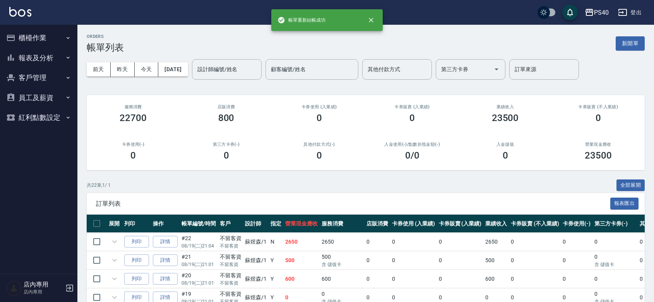
click at [39, 61] on button "報表及分析" at bounding box center [38, 58] width 71 height 20
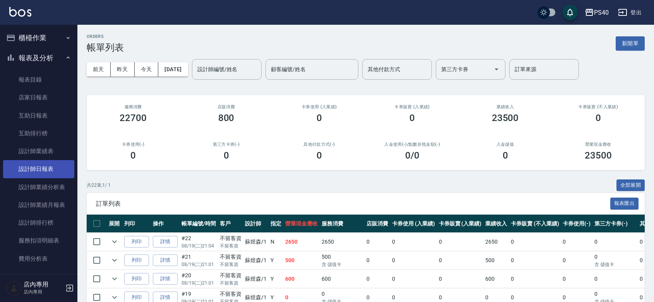
click at [47, 162] on link "設計師日報表" at bounding box center [38, 169] width 71 height 18
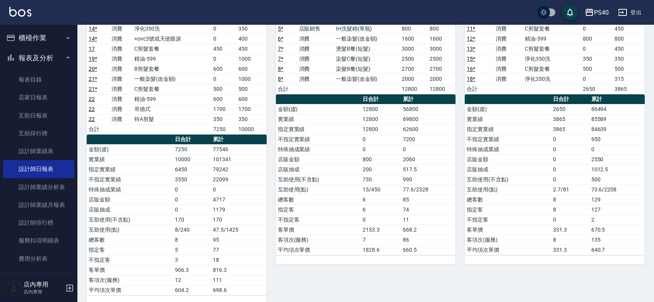
scroll to position [127, 0]
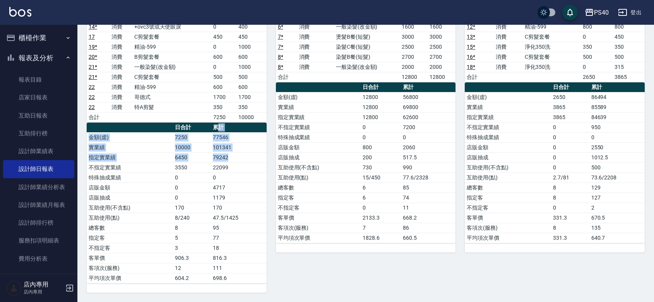
drag, startPoint x: 218, startPoint y: 121, endPoint x: 252, endPoint y: 159, distance: 51.5
click at [252, 159] on table "日合計 累計 金額(虛) 7250 77546 實業績 10000 101341 指定實業績 6450 79242 不指定實業績 3550 22099 特殊抽…" at bounding box center [177, 203] width 180 height 161
click at [252, 159] on td "79242" at bounding box center [238, 157] width 55 height 10
drag, startPoint x: 250, startPoint y: 159, endPoint x: 242, endPoint y: 123, distance: 36.9
click at [242, 125] on table "日合計 累計 金額(虛) 7250 77546 實業績 10000 101341 指定實業績 6450 79242 不指定實業績 3550 22099 特殊抽…" at bounding box center [177, 203] width 180 height 161
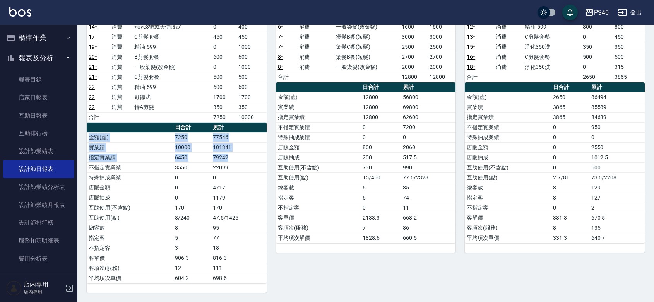
click at [242, 123] on th "累計" at bounding box center [238, 128] width 55 height 10
drag, startPoint x: 100, startPoint y: 118, endPoint x: 212, endPoint y: 142, distance: 114.2
click at [212, 142] on div "單號 類別 項目 金額 業績 1 消費 C剪髮套餐 450 450 9 * 消費 染髮B餐(短髮) 2600 2600 14 * 消費 淨化350洗 0 35…" at bounding box center [177, 133] width 180 height 302
click at [212, 142] on td "101341" at bounding box center [238, 147] width 55 height 10
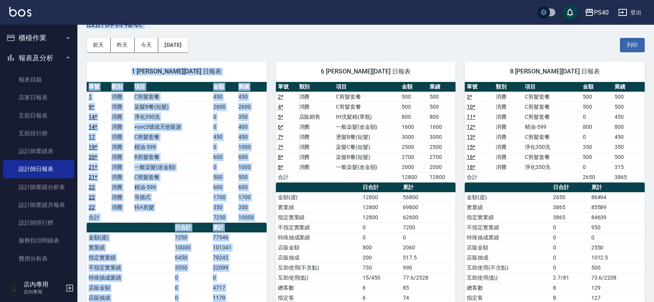
scroll to position [0, 0]
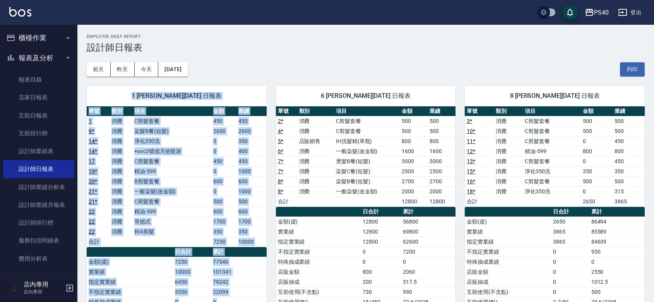
drag, startPoint x: 242, startPoint y: 261, endPoint x: 123, endPoint y: 87, distance: 210.7
click at [123, 87] on div "1 蘇煜森 08/19/2025 日報表 單號 類別 項目 金額 業績 1 消費 C剪髮套餐 450 450 9 * 消費 染髮B餐(短髮) 2600 260…" at bounding box center [177, 251] width 180 height 331
click at [123, 87] on div "1 [PERSON_NAME][DATE] 日報表" at bounding box center [177, 96] width 180 height 20
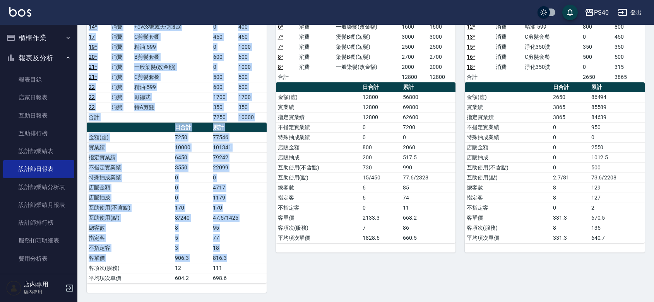
drag, startPoint x: 123, startPoint y: 87, endPoint x: 227, endPoint y: 249, distance: 192.4
click at [227, 249] on div "1 蘇煜森 08/19/2025 日報表 單號 類別 項目 金額 業績 1 消費 C剪髮套餐 450 450 9 * 消費 染髮B餐(短髮) 2600 260…" at bounding box center [177, 126] width 180 height 331
click at [220, 245] on td "18" at bounding box center [238, 248] width 55 height 10
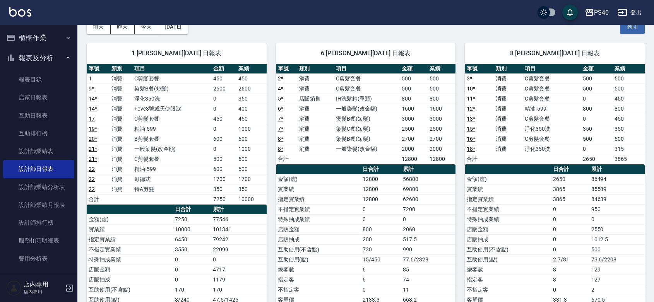
scroll to position [0, 0]
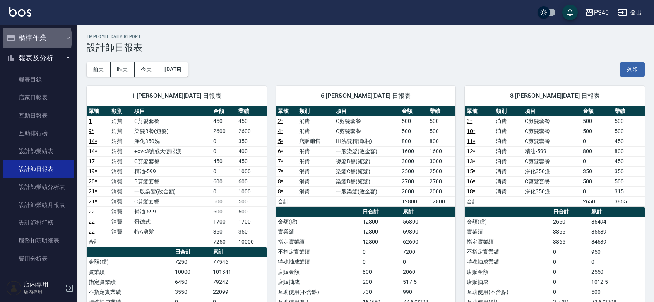
click at [18, 39] on button "櫃檯作業" at bounding box center [38, 38] width 71 height 20
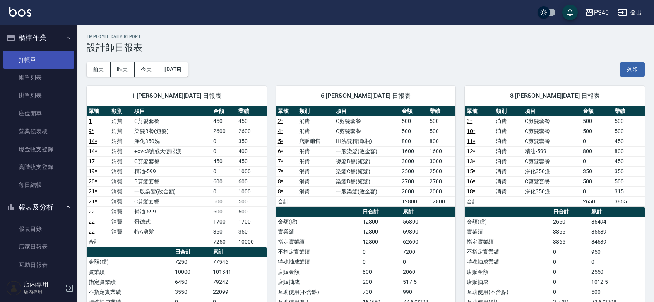
click at [42, 65] on link "打帳單" at bounding box center [38, 60] width 71 height 18
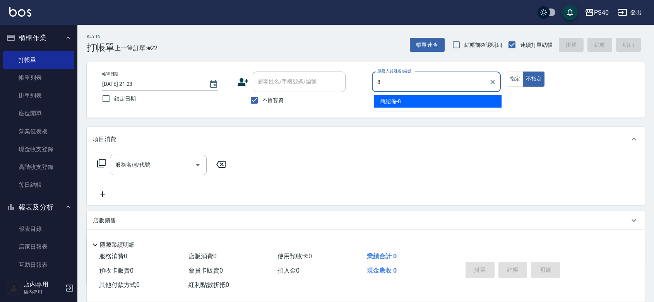
type input "[PERSON_NAME]-8"
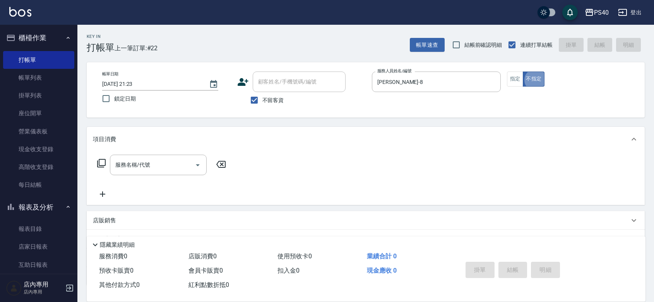
type button "false"
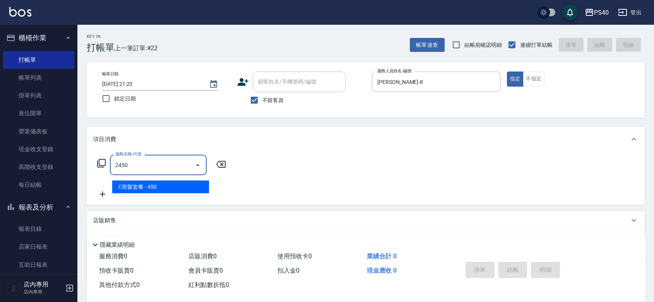
type input "C剪髮套餐(2450)"
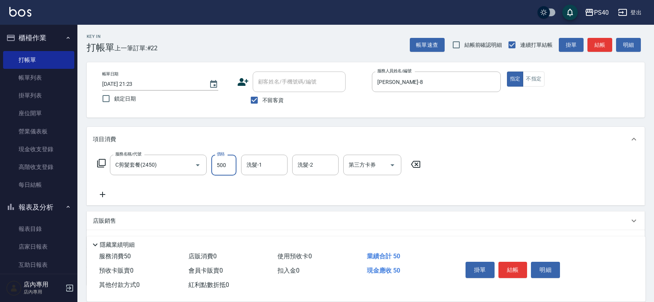
type input "500"
click at [517, 262] on button "結帳" at bounding box center [512, 270] width 29 height 16
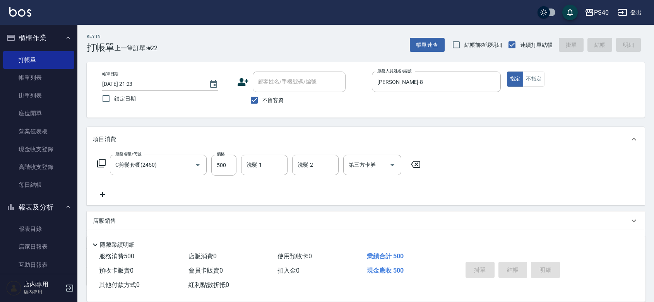
type input "2025/08/19 21:24"
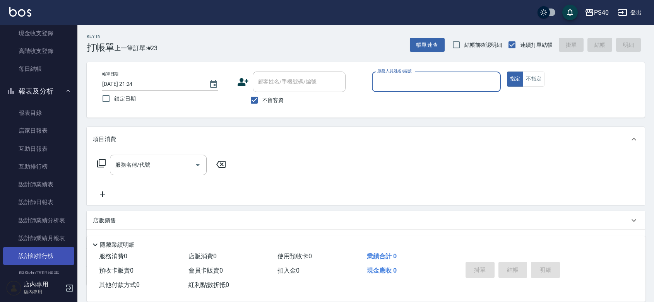
scroll to position [225, 0]
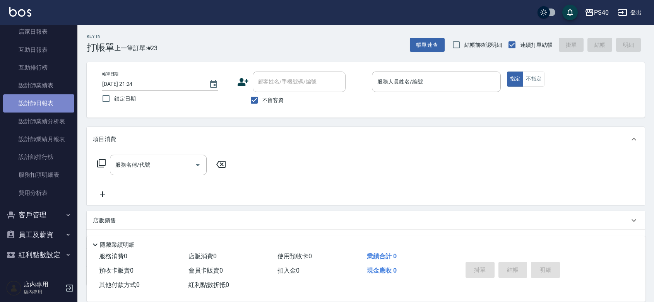
click at [49, 94] on link "設計師日報表" at bounding box center [38, 103] width 71 height 18
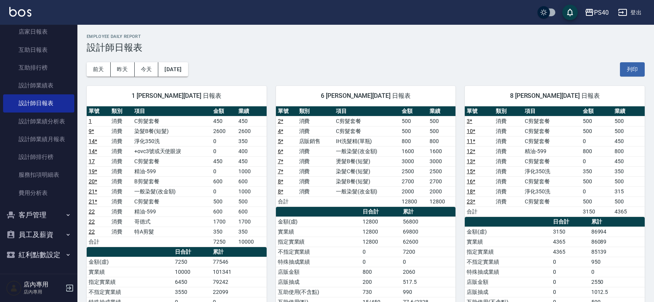
click at [466, 146] on td "11 *" at bounding box center [478, 141] width 29 height 10
click at [451, 135] on td "500" at bounding box center [441, 131] width 28 height 10
click at [173, 68] on button "[DATE]" at bounding box center [172, 69] width 29 height 14
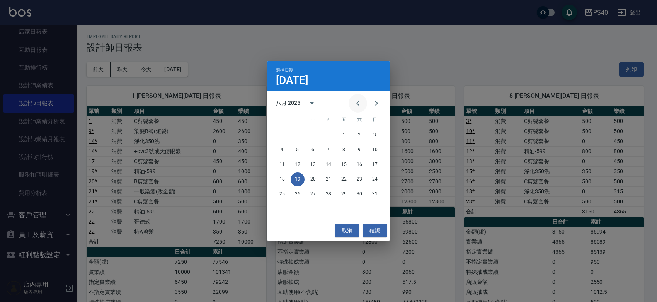
click at [353, 105] on icon "Previous month" at bounding box center [357, 103] width 9 height 9
click at [359, 164] on button "19" at bounding box center [360, 165] width 14 height 14
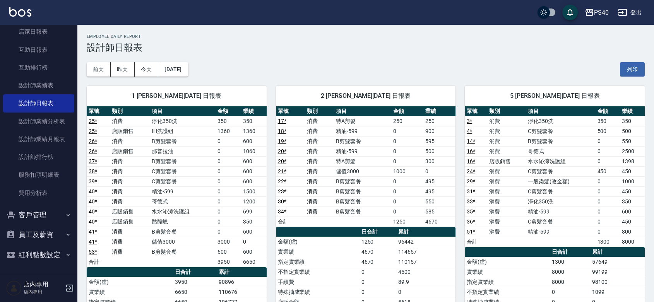
click at [326, 70] on div "前天 昨天 今天 2025/07/19 列印" at bounding box center [366, 69] width 558 height 33
click at [131, 70] on button "昨天" at bounding box center [123, 69] width 24 height 14
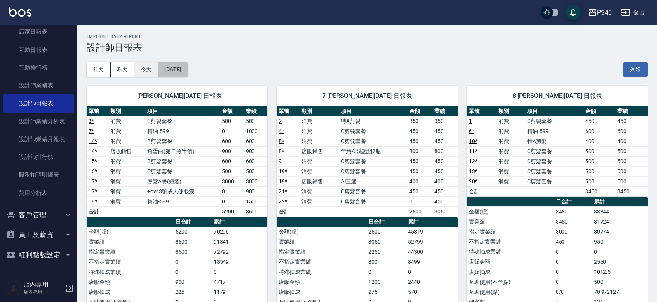
click at [175, 67] on button "2025/08/18" at bounding box center [172, 69] width 29 height 14
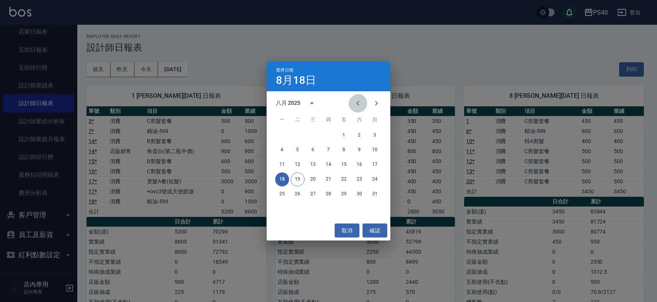
click at [358, 106] on icon "Previous month" at bounding box center [357, 103] width 9 height 9
click at [368, 105] on button "Next month" at bounding box center [376, 103] width 19 height 19
click at [377, 162] on button "17" at bounding box center [375, 165] width 14 height 14
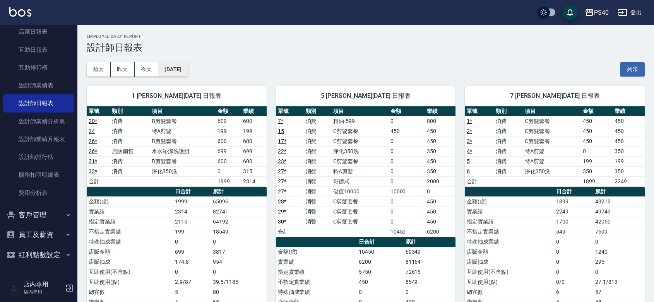
click at [188, 71] on button "[DATE]" at bounding box center [172, 69] width 29 height 14
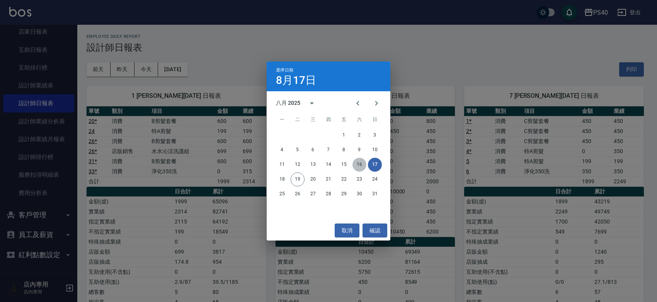
click at [358, 164] on button "16" at bounding box center [360, 165] width 14 height 14
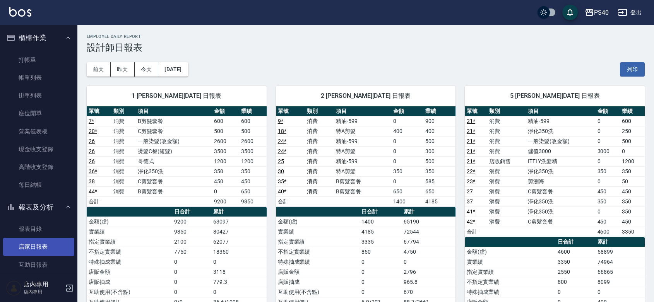
click at [36, 244] on link "店家日報表" at bounding box center [38, 247] width 71 height 18
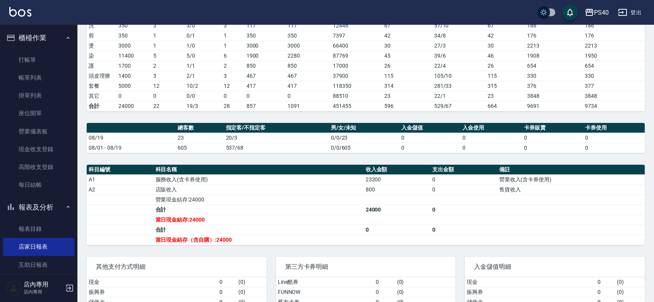
scroll to position [181, 0]
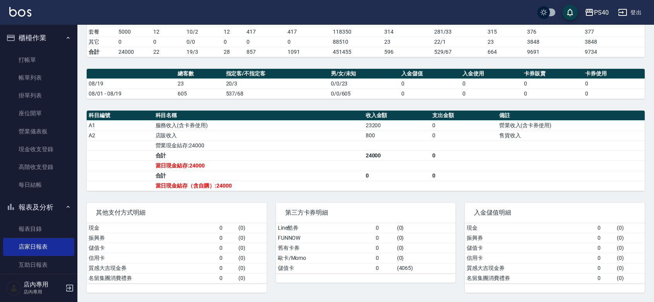
click at [374, 154] on td "24000" at bounding box center [397, 155] width 67 height 10
